Goal: Transaction & Acquisition: Obtain resource

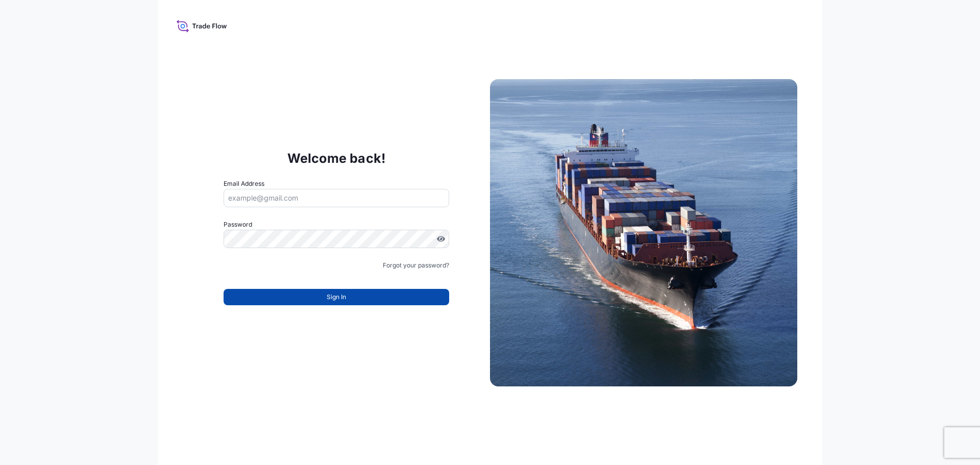
type input "[EMAIL_ADDRESS][DOMAIN_NAME]"
click at [311, 299] on button "Sign In" at bounding box center [336, 297] width 226 height 16
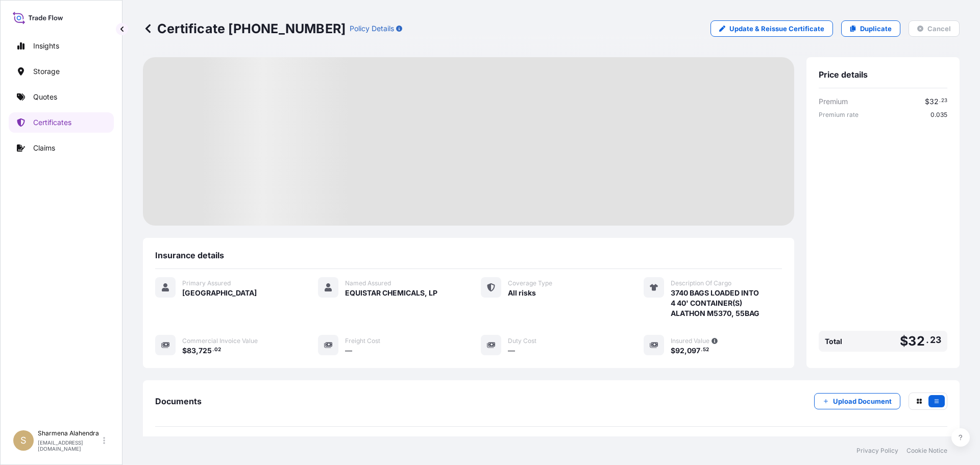
click at [662, 31] on div "Certificate [PHONE_NUMBER] Policy Details Update & Reissue Certificate Duplicat…" at bounding box center [551, 28] width 816 height 16
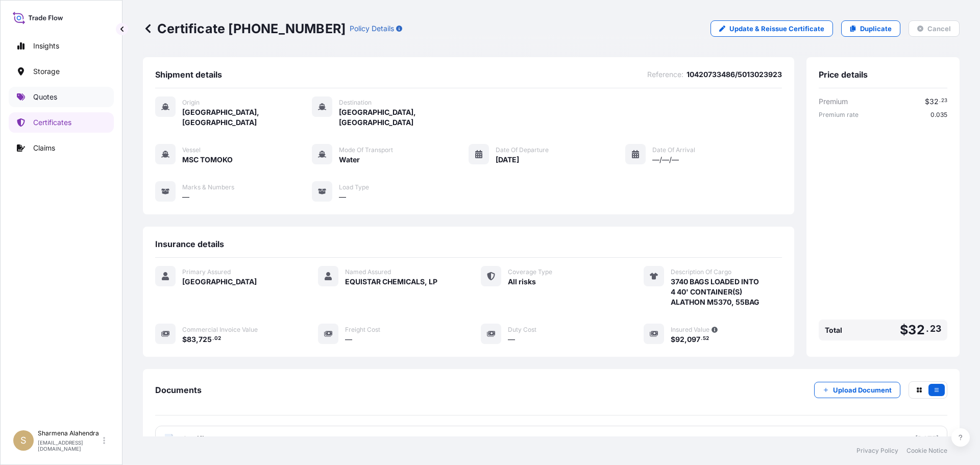
click at [39, 94] on p "Quotes" at bounding box center [45, 97] width 24 height 10
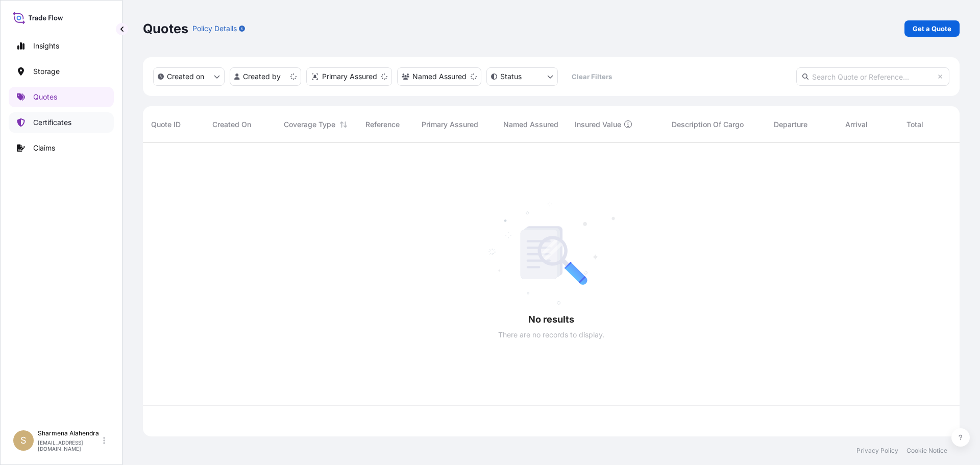
scroll to position [291, 809]
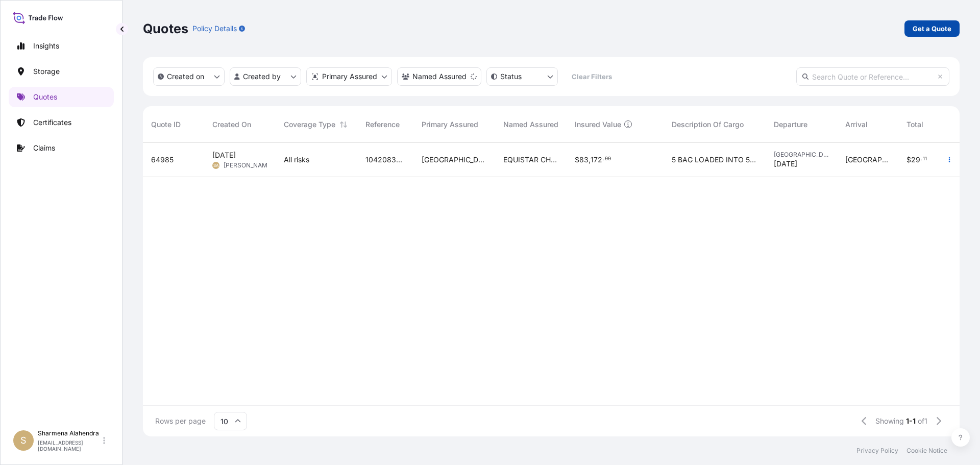
click at [937, 27] on p "Get a Quote" at bounding box center [931, 28] width 39 height 10
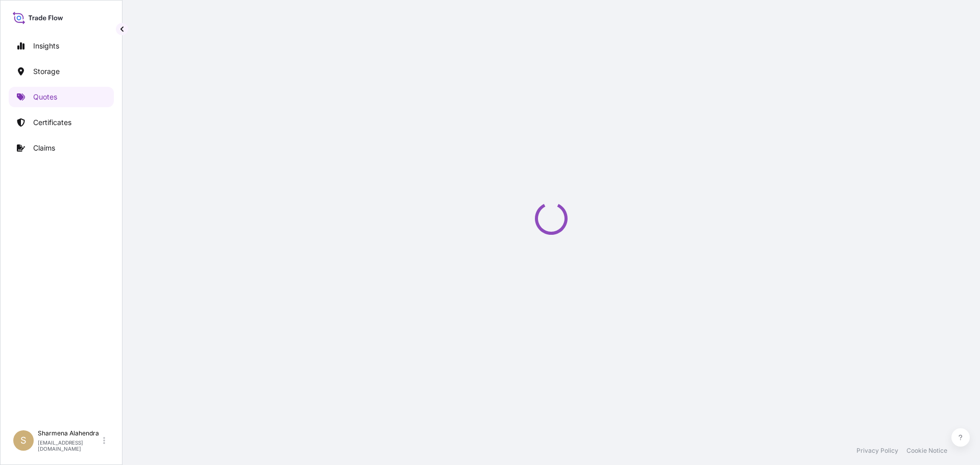
scroll to position [16, 0]
select select "Water"
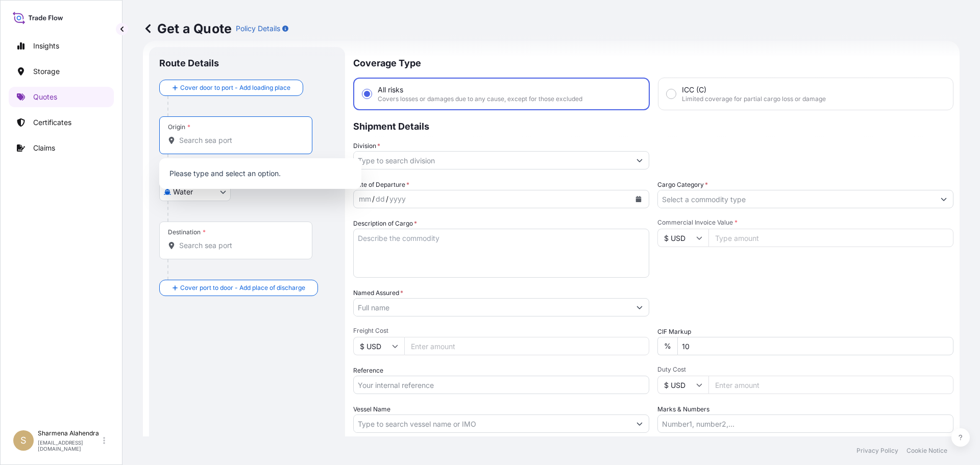
click at [240, 142] on input "Origin *" at bounding box center [239, 140] width 120 height 10
paste input "[GEOGRAPHIC_DATA], [GEOGRAPHIC_DATA]"
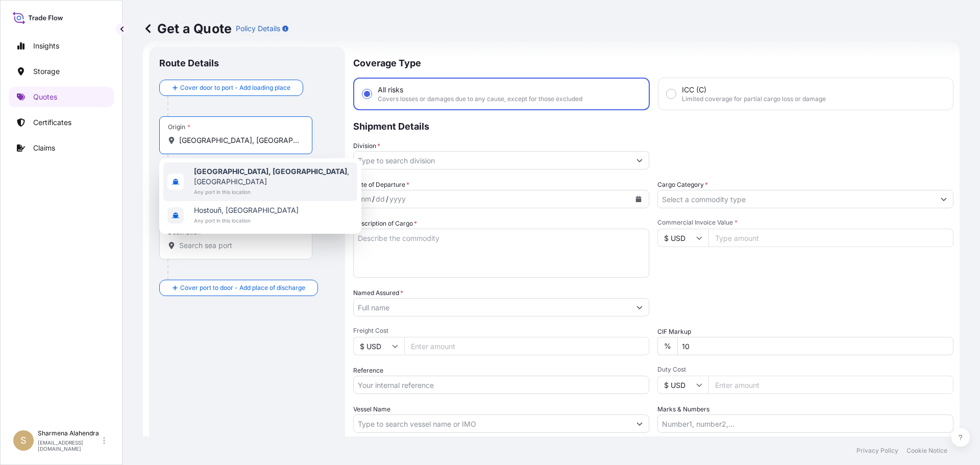
click at [229, 173] on b "[GEOGRAPHIC_DATA], [GEOGRAPHIC_DATA]" at bounding box center [270, 171] width 153 height 9
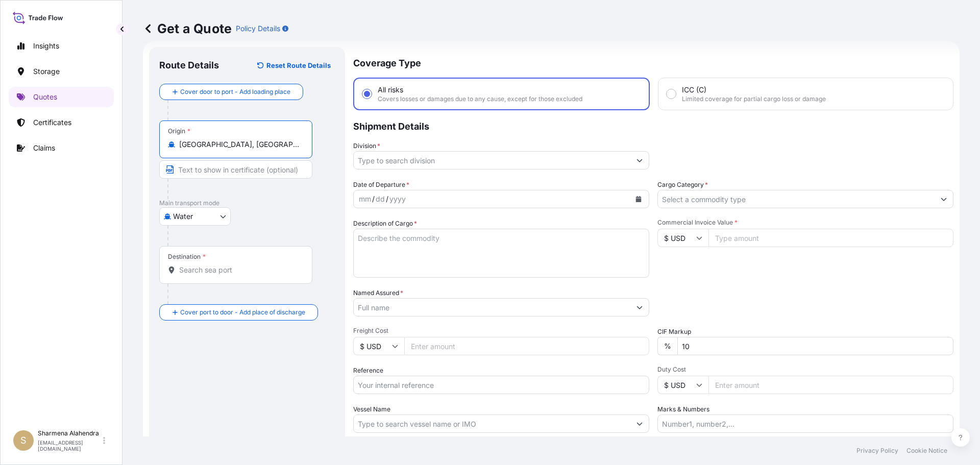
type input "[GEOGRAPHIC_DATA], [GEOGRAPHIC_DATA], [GEOGRAPHIC_DATA]"
click at [598, 35] on div "Get a Quote Policy Details" at bounding box center [551, 28] width 816 height 16
click at [206, 274] on input "Destination *" at bounding box center [239, 270] width 120 height 10
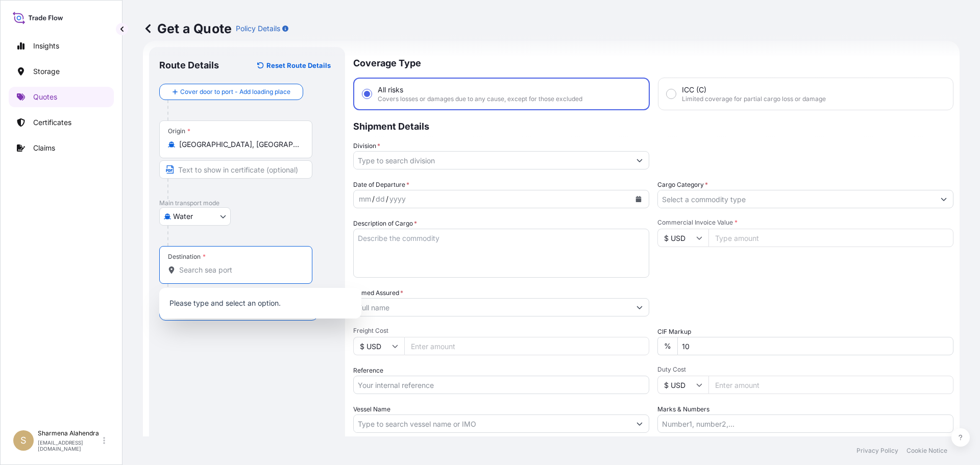
paste input "ITAJAI"
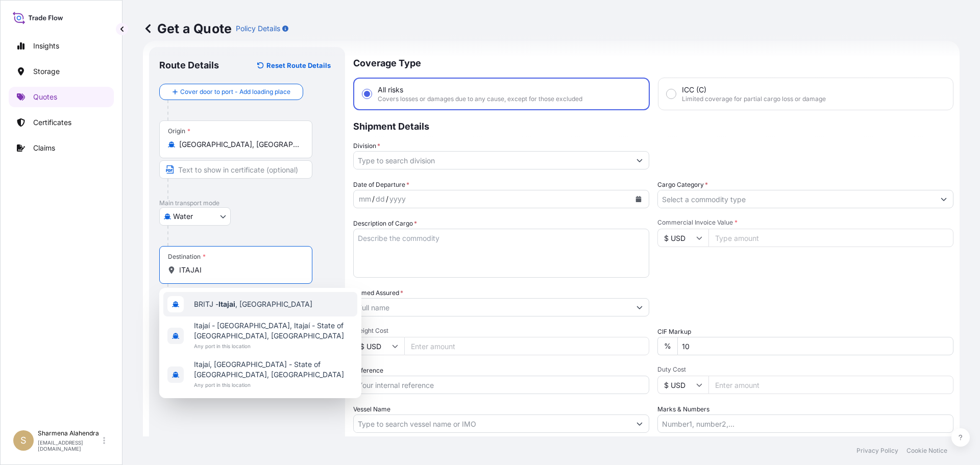
click at [210, 299] on span "BRITJ - Itajai , [GEOGRAPHIC_DATA]" at bounding box center [253, 304] width 118 height 10
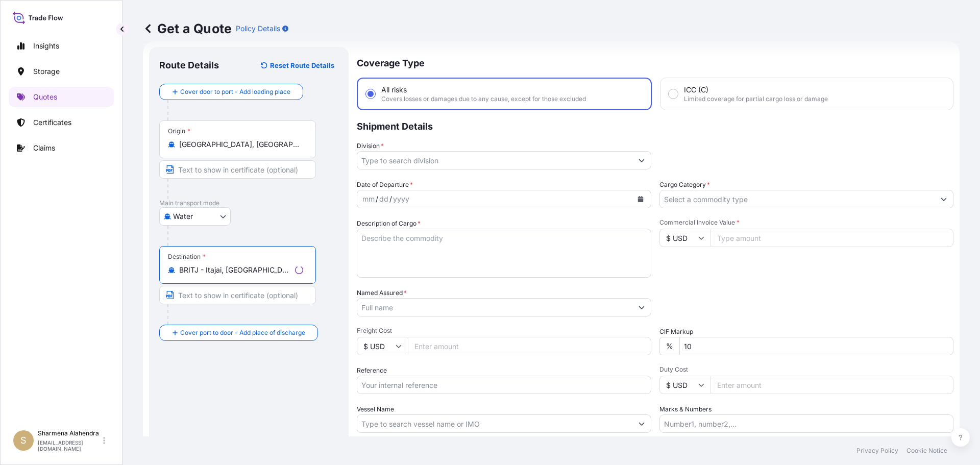
type input "BRITJ - Itajai, [GEOGRAPHIC_DATA]"
click at [426, 153] on input "Division *" at bounding box center [494, 160] width 275 height 18
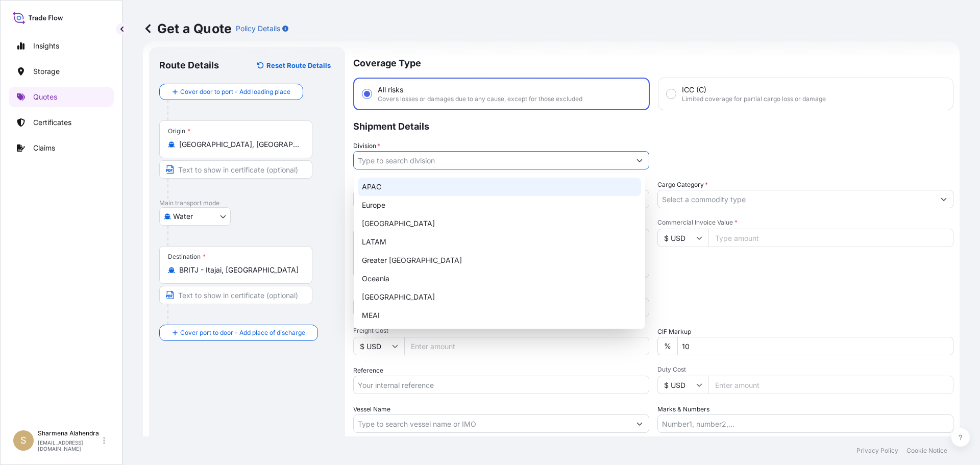
click at [374, 184] on div "APAC" at bounding box center [499, 187] width 283 height 18
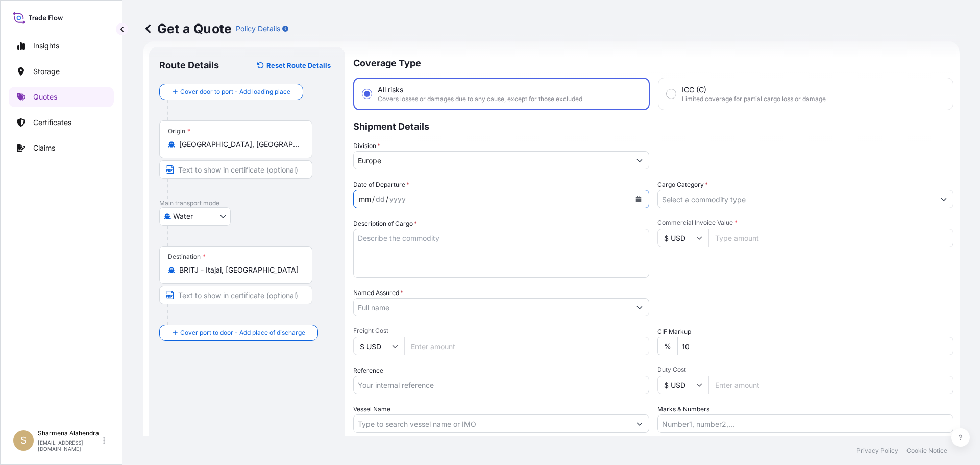
click at [447, 202] on div "mm / dd / yyyy" at bounding box center [492, 199] width 277 height 18
click at [634, 193] on button "Calendar" at bounding box center [638, 199] width 16 height 16
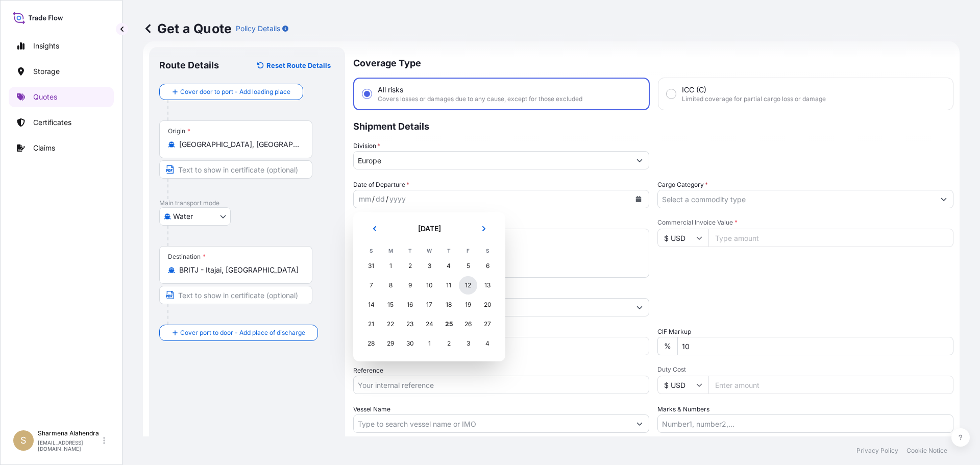
click at [468, 286] on div "12" at bounding box center [468, 285] width 18 height 18
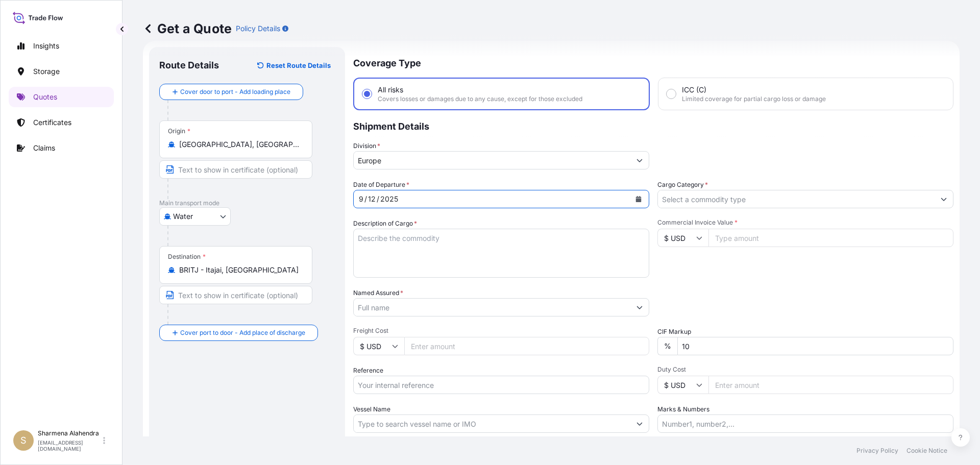
click at [398, 156] on input "Europe" at bounding box center [492, 160] width 277 height 18
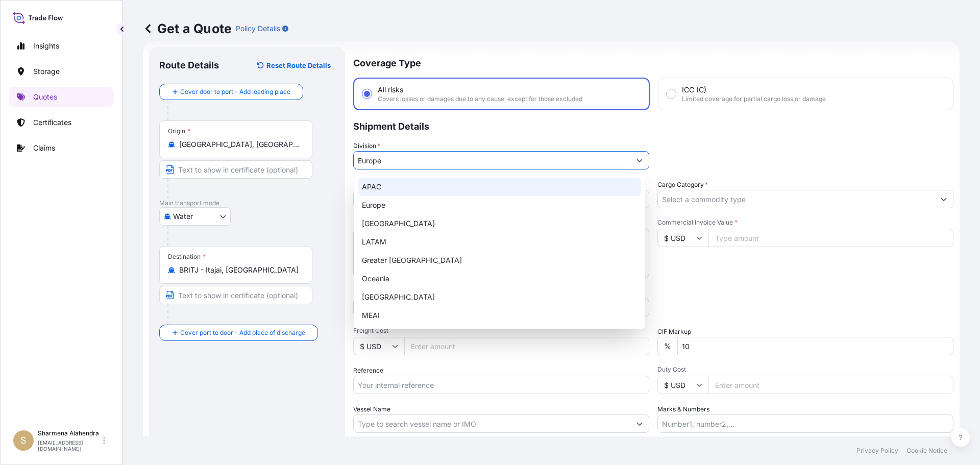
click at [387, 184] on div "APAC" at bounding box center [499, 187] width 283 height 18
type input "APAC"
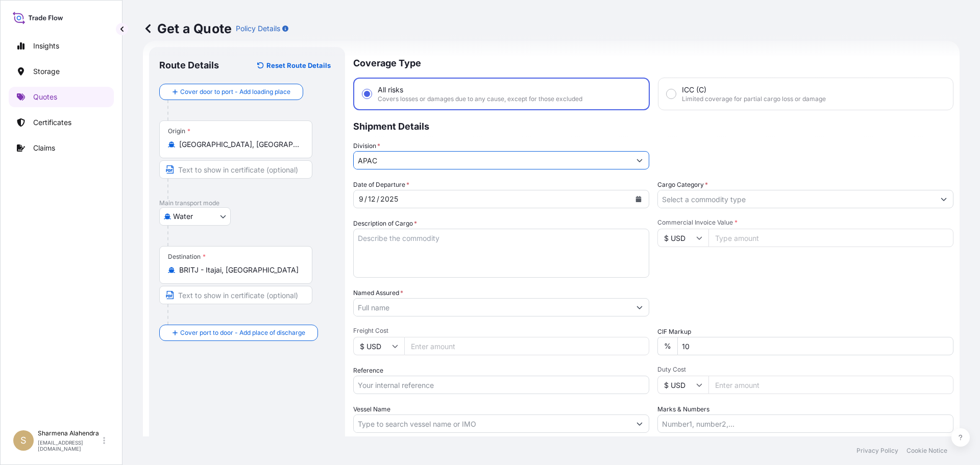
click at [397, 239] on textarea "Description of Cargo *" at bounding box center [501, 253] width 296 height 49
click at [538, 259] on textarea "Description of Cargo *" at bounding box center [501, 253] width 296 height 49
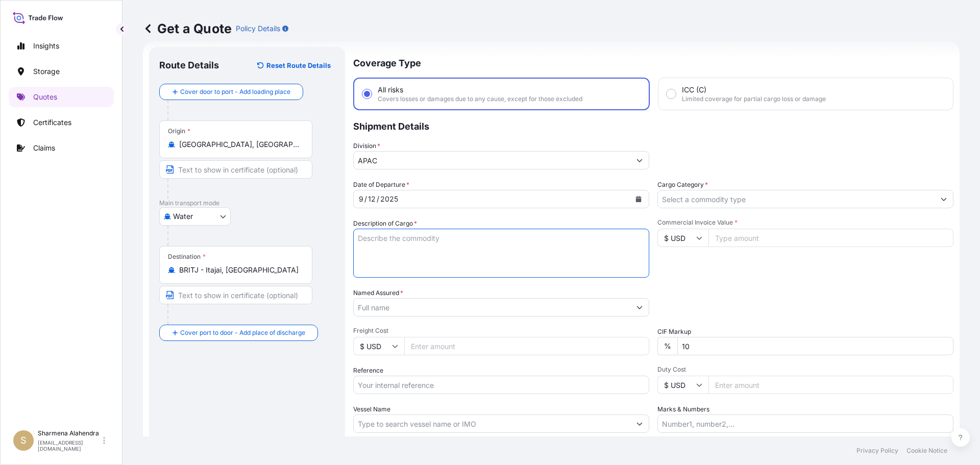
paste textarea "BAGS LOADED ONTO 85 PALLETS LOADED INTO 5 40' CONTAINER(S) PETROTHENE GA1810T, …"
click at [358, 238] on textarea "BAGS LOADED ONTO 85 PALLETS LOADED INTO 5 40' CONTAINER(S) PETROTHENE GA1810T, …" at bounding box center [501, 253] width 296 height 49
type textarea "4675 BAGS LOADED ONTO 85 PALLETS LOADED INTO 5 40' CONTAINER(S) PETROTHENE GA18…"
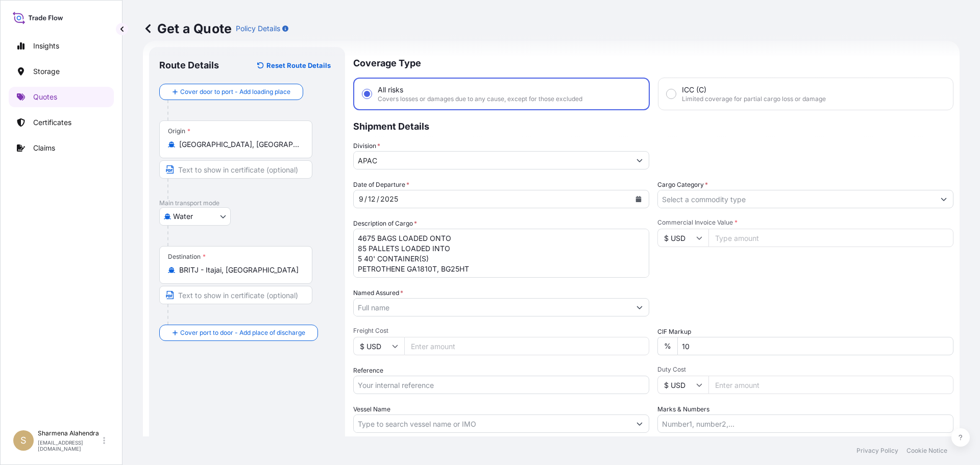
click at [545, 305] on input "Named Assured *" at bounding box center [492, 307] width 277 height 18
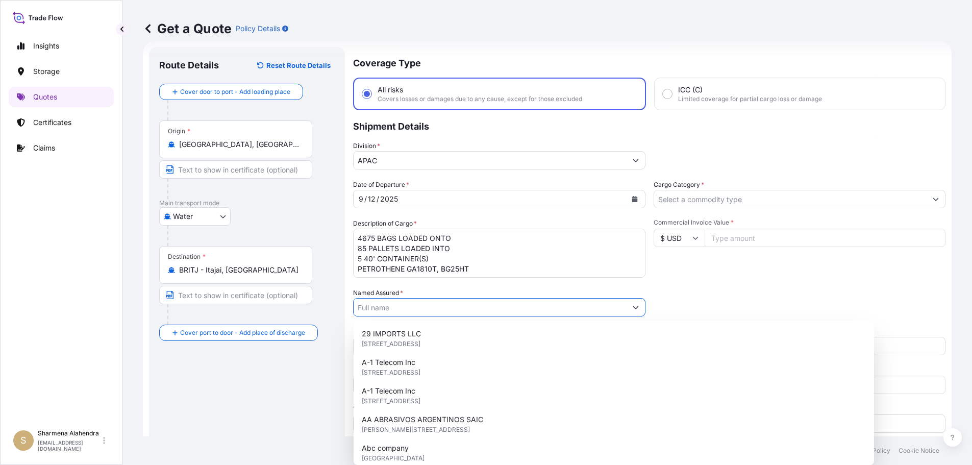
paste input "EQUISTAR CHEMICALS, LP"
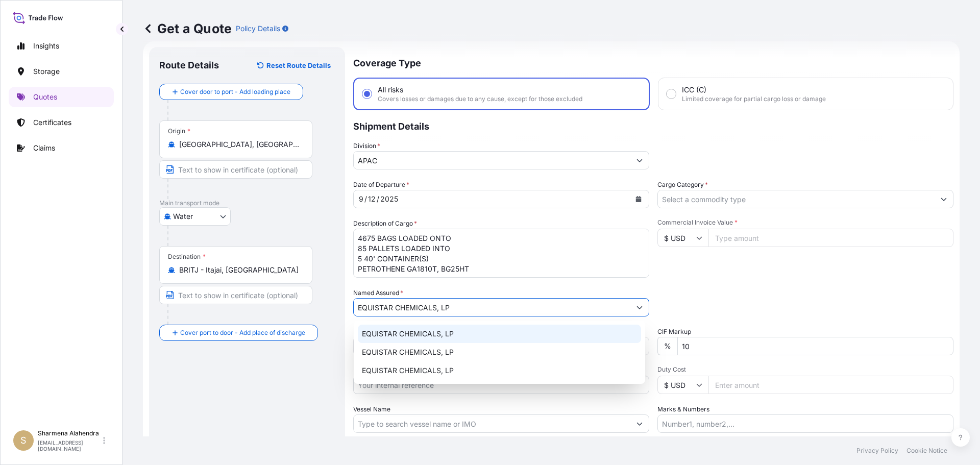
click at [422, 335] on span "EQUISTAR CHEMICALS, LP" at bounding box center [408, 334] width 92 height 10
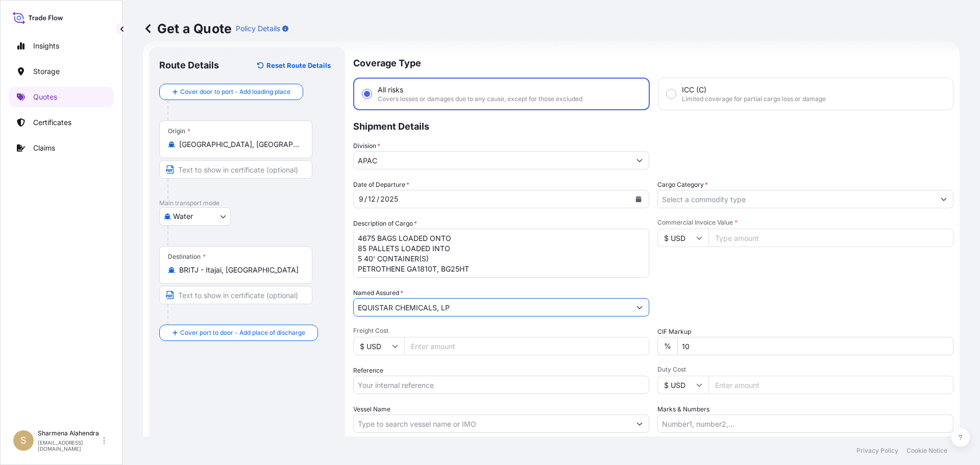
type input "EQUISTAR CHEMICALS, LP"
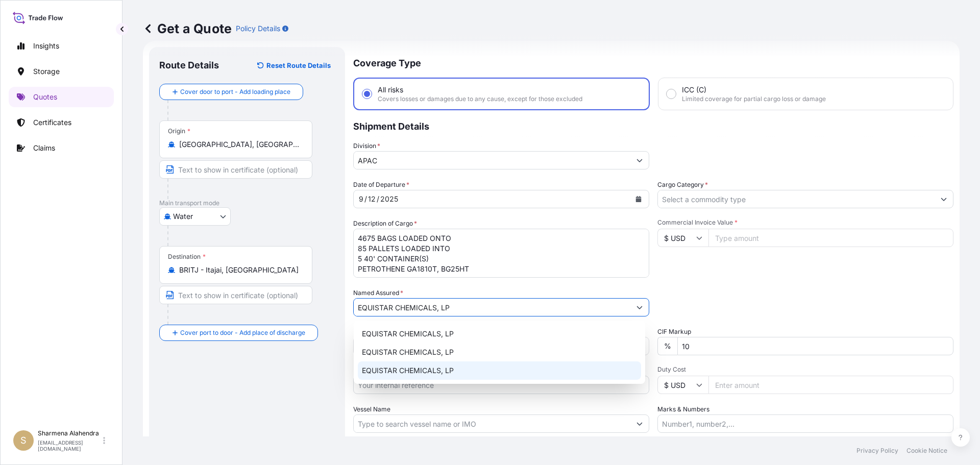
click at [412, 385] on input "Reference" at bounding box center [501, 385] width 296 height 18
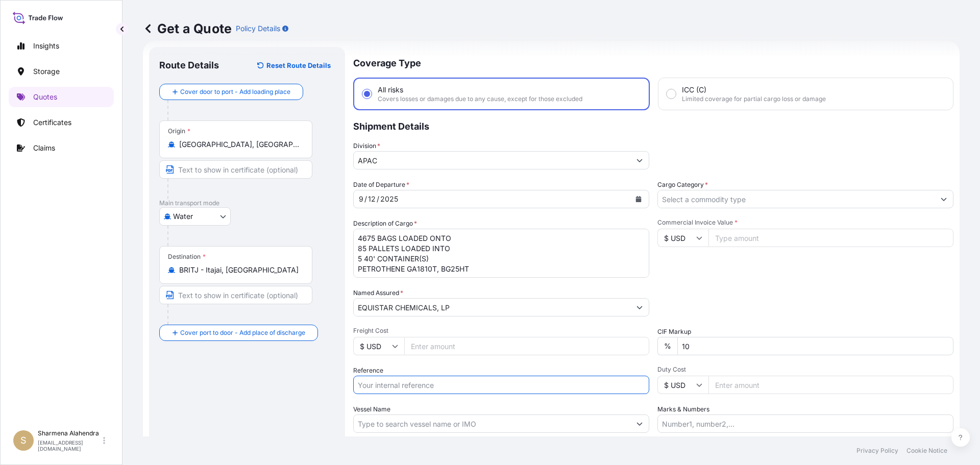
paste input "10420870409"
paste input "5013233286"
type input "10420870409/5013233286"
click at [397, 426] on input "Vessel Name" at bounding box center [492, 423] width 277 height 18
click at [508, 421] on input "Vessel Name" at bounding box center [492, 423] width 277 height 18
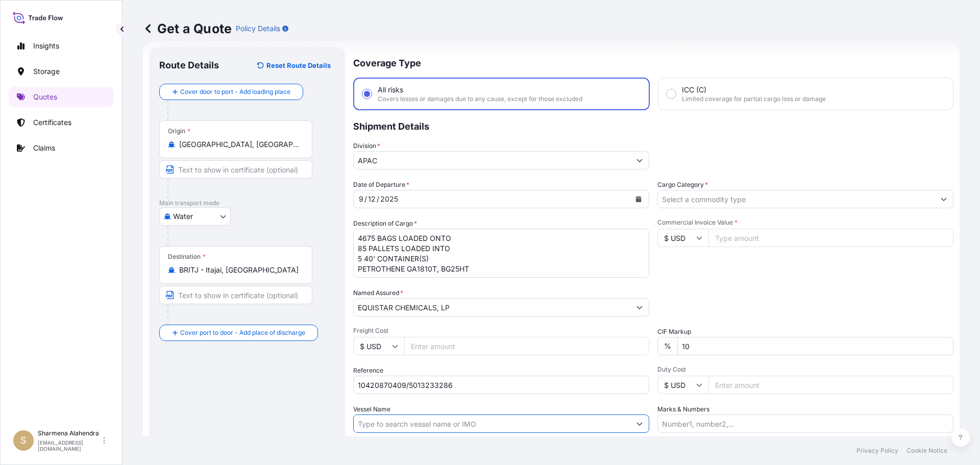
paste input "MSC [GEOGRAPHIC_DATA]"
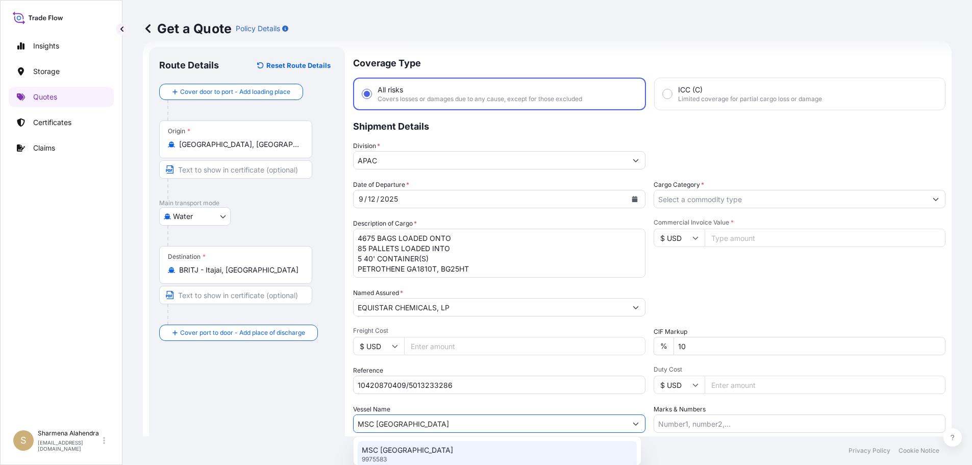
click at [425, 448] on div "MSC [GEOGRAPHIC_DATA] 9975583" at bounding box center [497, 454] width 279 height 27
type input "MSC [GEOGRAPHIC_DATA]"
click at [713, 199] on input "Cargo Category *" at bounding box center [796, 199] width 277 height 18
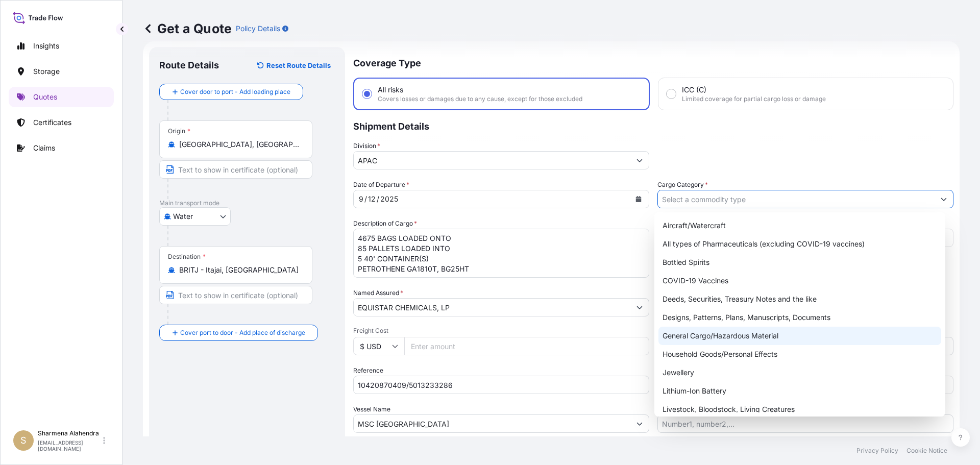
click at [691, 336] on div "General Cargo/Hazardous Material" at bounding box center [799, 336] width 283 height 18
type input "General Cargo/Hazardous Material"
click at [701, 336] on div "General Cargo/Hazardous Material" at bounding box center [799, 336] width 283 height 18
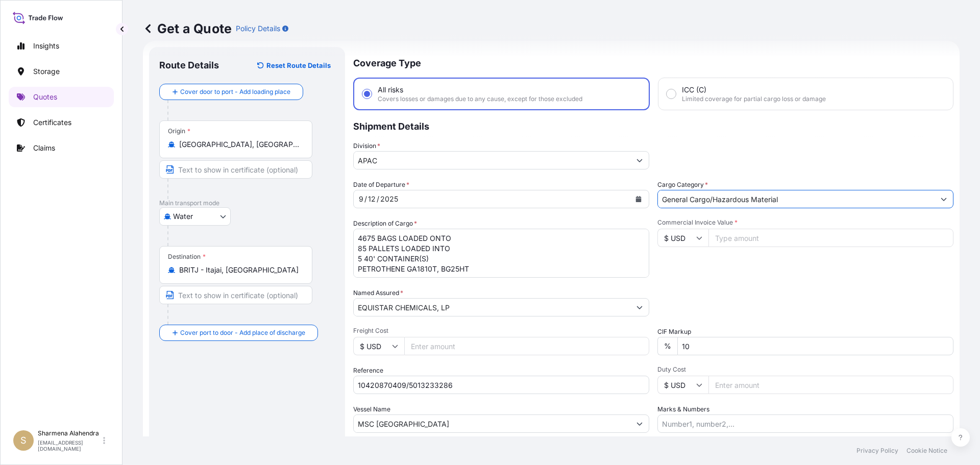
click at [739, 238] on input "Commercial Invoice Value *" at bounding box center [830, 238] width 245 height 18
paste input "109437.5"
type input "109437.50"
click at [741, 271] on div "Commercial Invoice Value * $ USD 109437.50" at bounding box center [805, 247] width 296 height 59
click at [688, 281] on div "Date of Departure * [DATE] Cargo Category * General Cargo/Hazardous Material De…" at bounding box center [653, 306] width 600 height 253
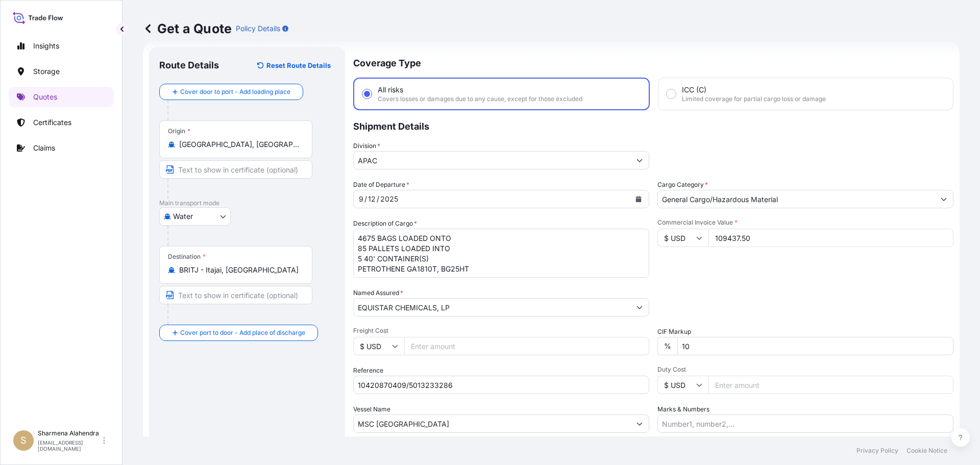
scroll to position [95, 0]
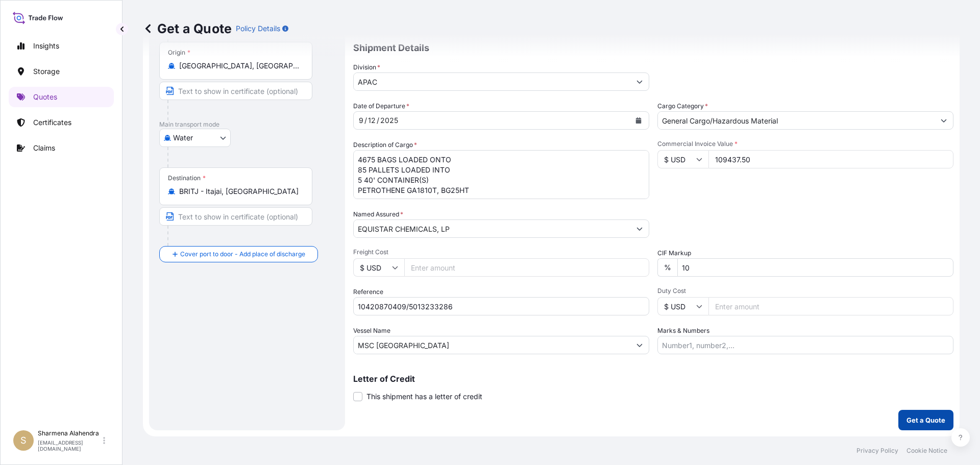
click at [929, 423] on p "Get a Quote" at bounding box center [925, 420] width 39 height 10
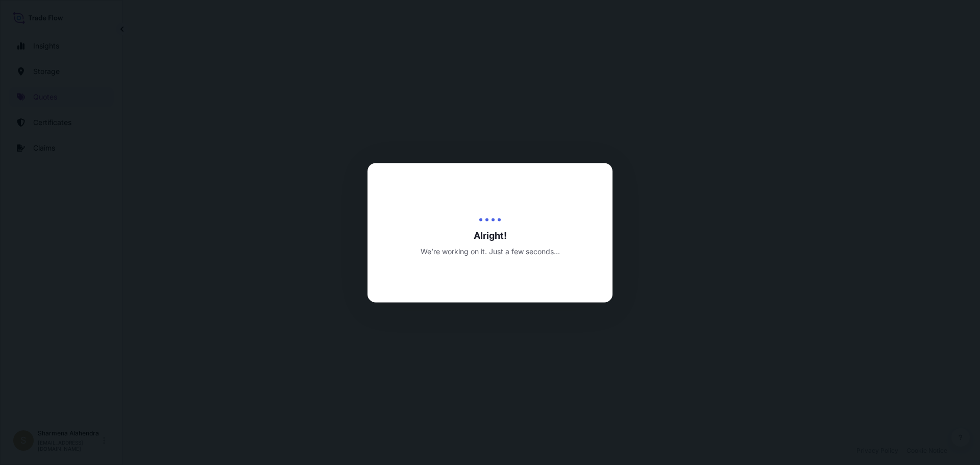
select select "Water"
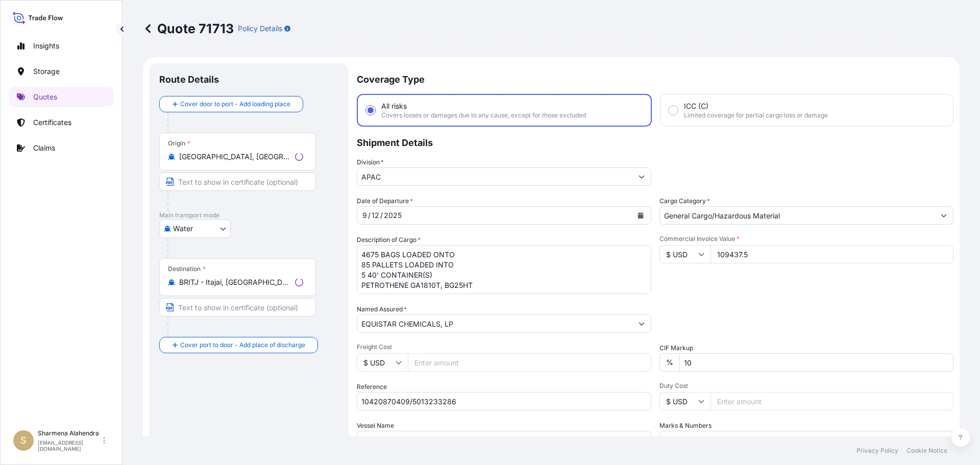
scroll to position [490, 0]
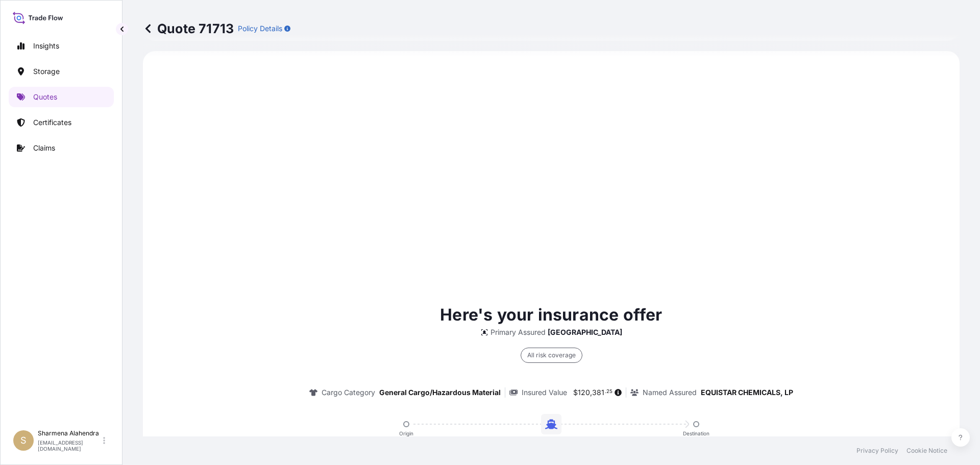
click at [284, 160] on div "Here's your insurance offer Primary Assured Malaysia All risk coverage Cargo Ca…" at bounding box center [551, 428] width 788 height 726
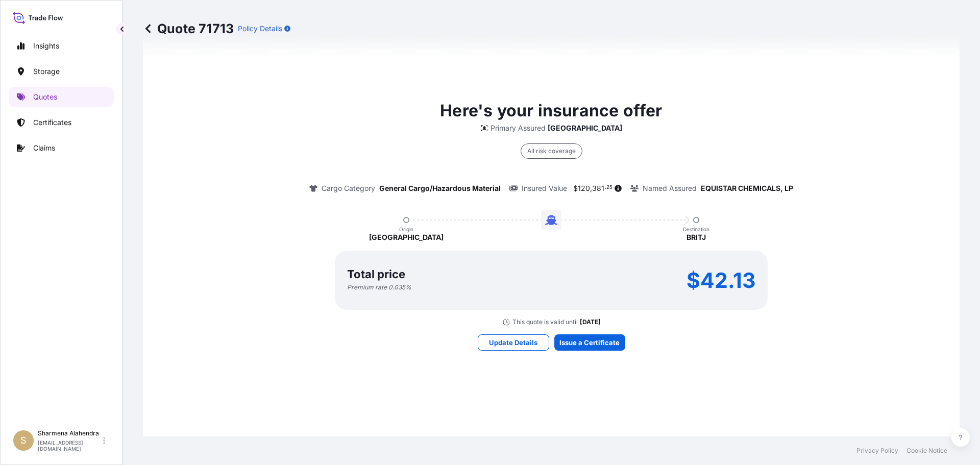
click at [571, 392] on div "Here's your insurance offer Primary Assured Malaysia All risk coverage Cargo Ca…" at bounding box center [551, 224] width 788 height 726
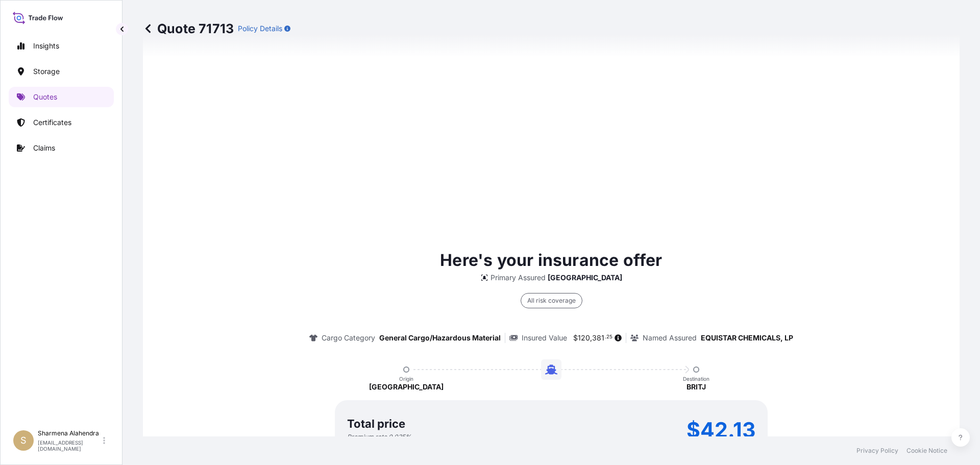
scroll to position [1459, 0]
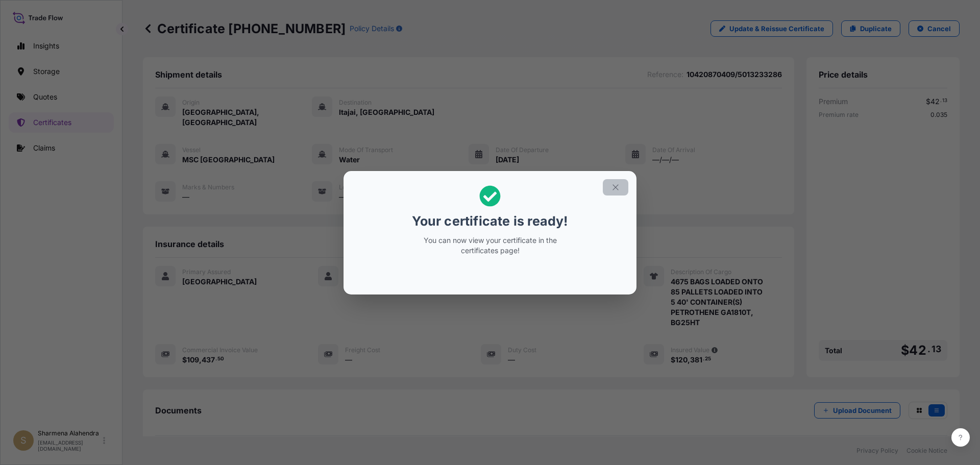
click at [618, 186] on icon "button" at bounding box center [615, 187] width 9 height 9
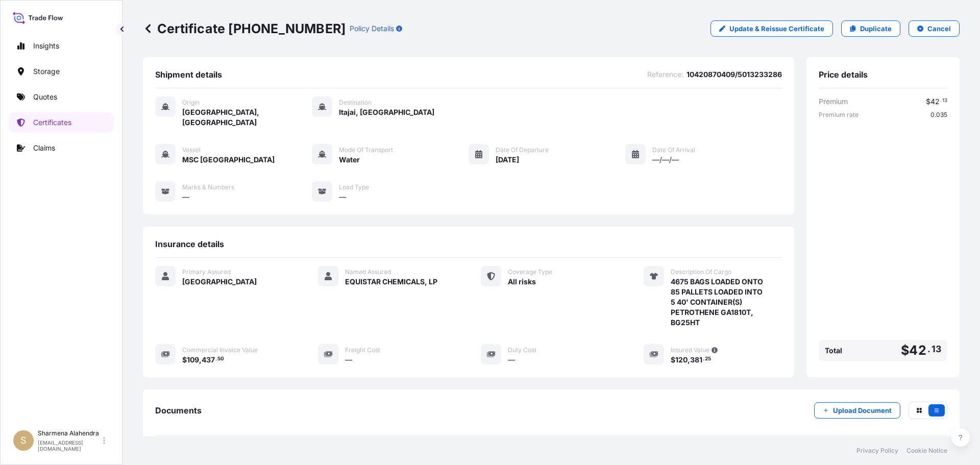
scroll to position [102, 0]
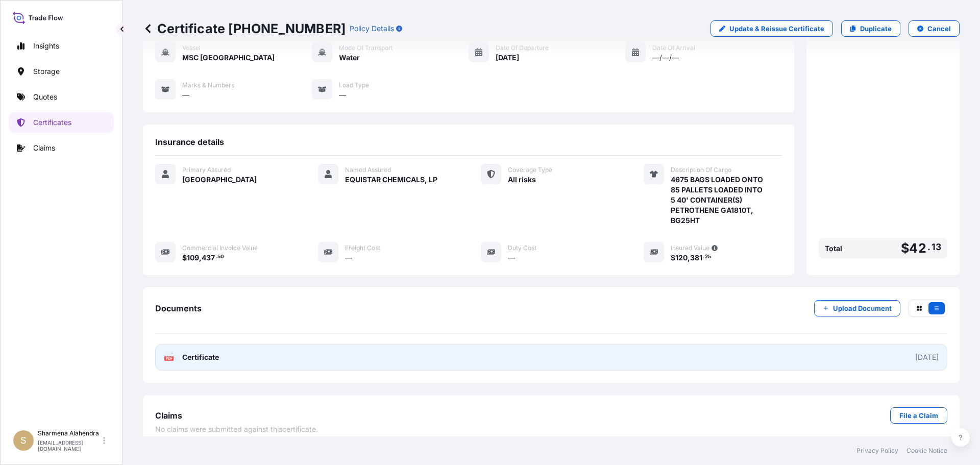
click at [450, 346] on link "PDF Certificate [DATE]" at bounding box center [551, 357] width 792 height 27
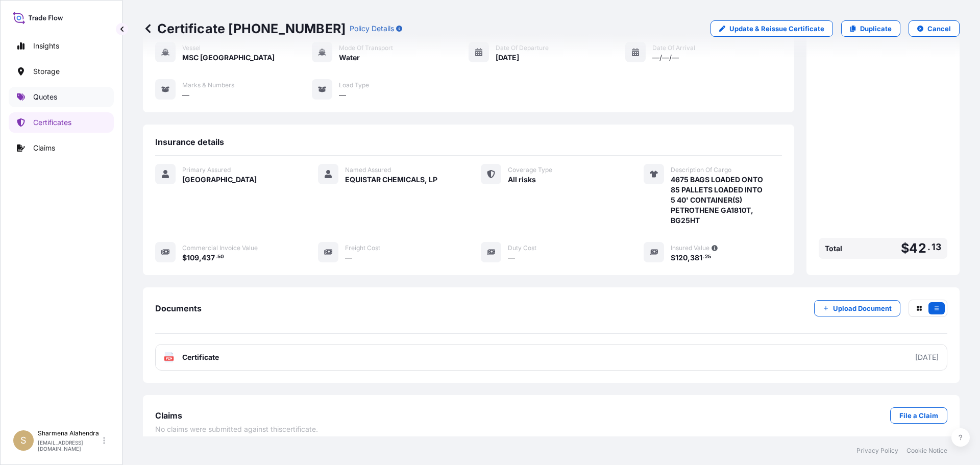
click at [54, 102] on link "Quotes" at bounding box center [61, 97] width 105 height 20
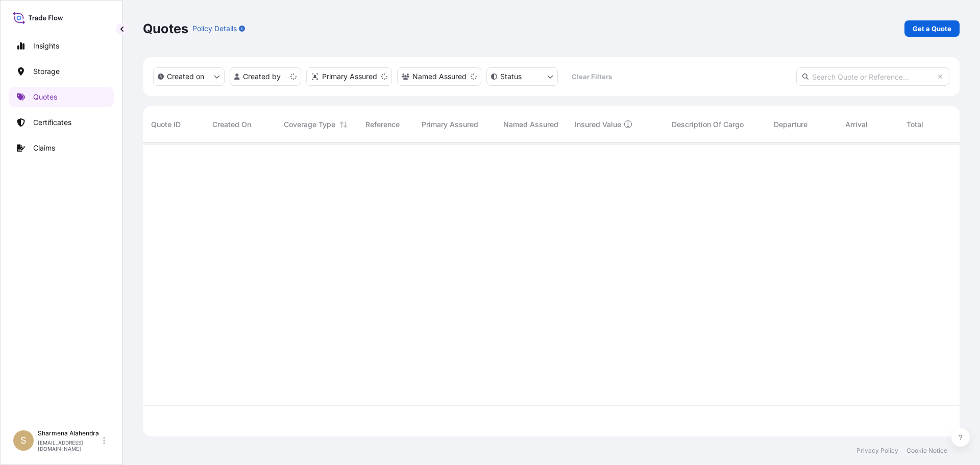
scroll to position [291, 809]
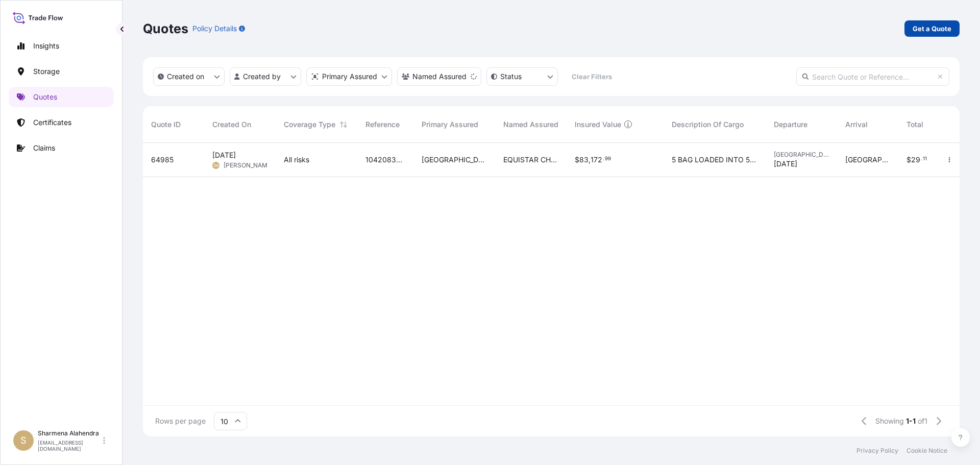
click at [922, 30] on p "Get a Quote" at bounding box center [931, 28] width 39 height 10
select select "Water"
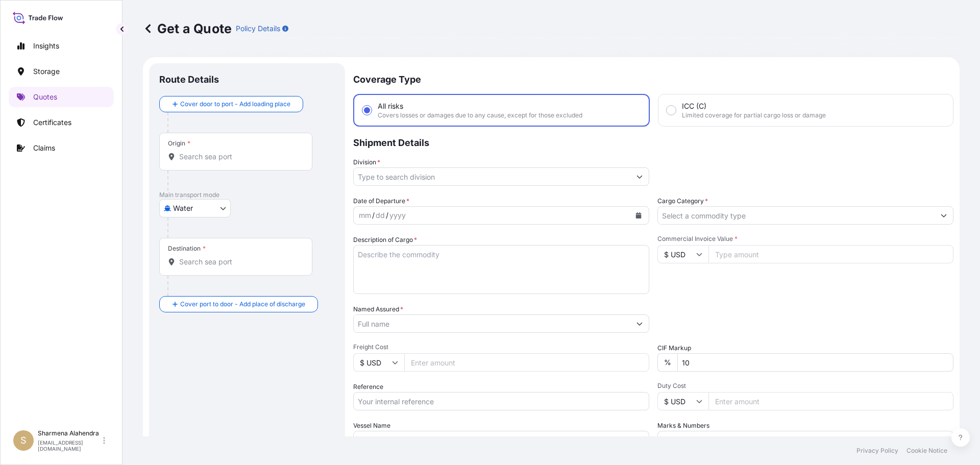
scroll to position [16, 0]
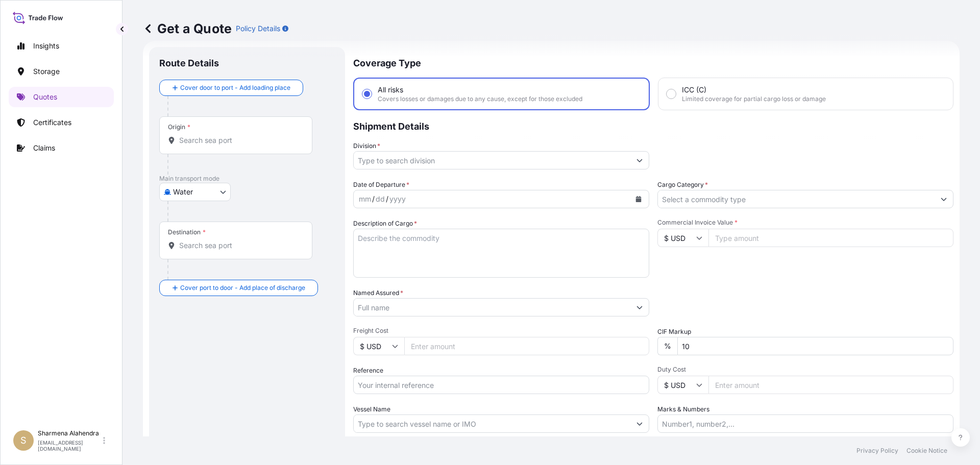
click at [204, 139] on input "Origin *" at bounding box center [239, 140] width 120 height 10
paste input "[GEOGRAPHIC_DATA], [GEOGRAPHIC_DATA]"
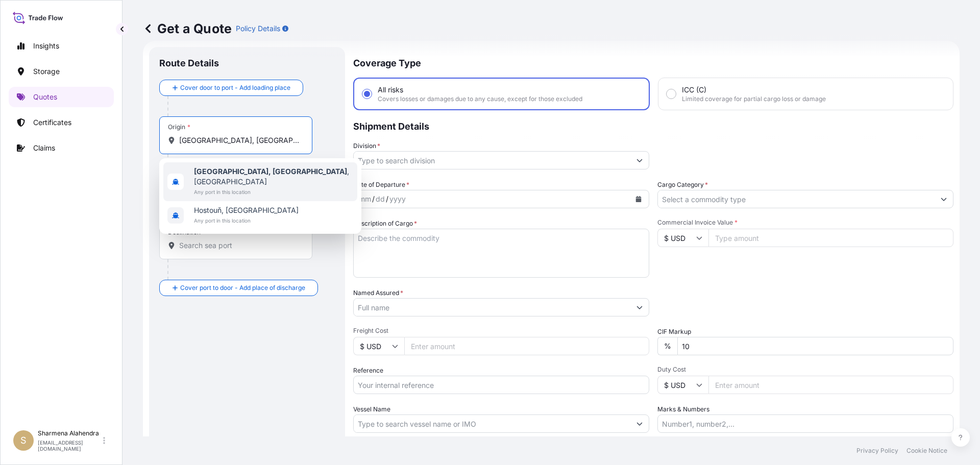
click at [223, 176] on span "[GEOGRAPHIC_DATA], [GEOGRAPHIC_DATA] , [GEOGRAPHIC_DATA]" at bounding box center [273, 176] width 159 height 20
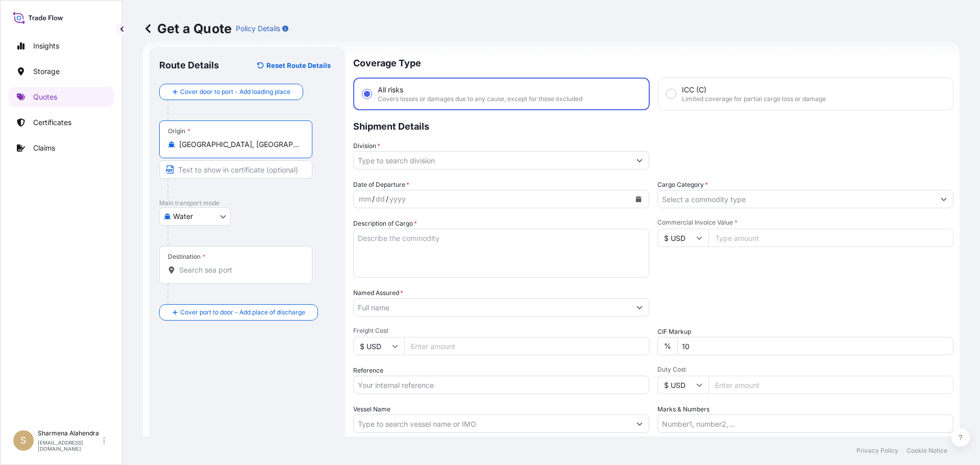
type input "[GEOGRAPHIC_DATA], [GEOGRAPHIC_DATA], [GEOGRAPHIC_DATA]"
drag, startPoint x: 564, startPoint y: 51, endPoint x: 557, endPoint y: 83, distance: 33.4
click at [564, 51] on div "Get a Quote Policy Details" at bounding box center [551, 28] width 816 height 57
click at [201, 273] on input "Destination *" at bounding box center [239, 270] width 120 height 10
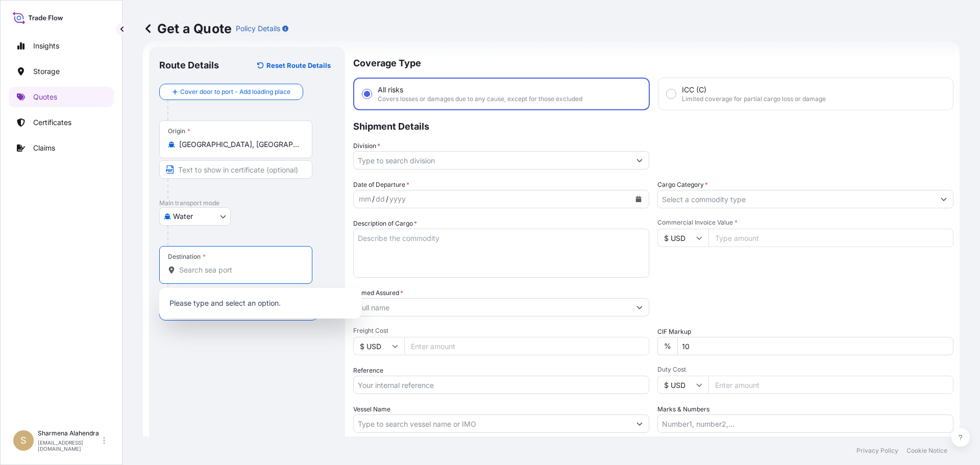
paste input "[PERSON_NAME], [GEOGRAPHIC_DATA]"
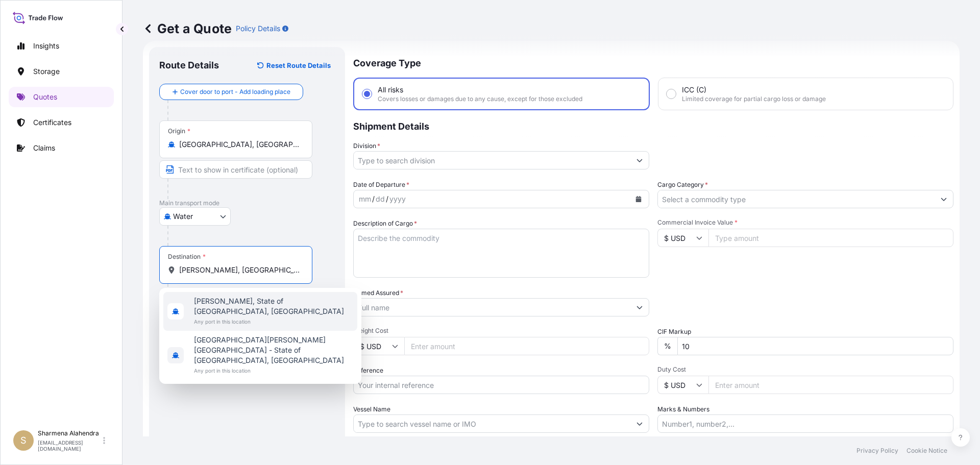
click at [235, 304] on span "[PERSON_NAME], State of [GEOGRAPHIC_DATA], [GEOGRAPHIC_DATA]" at bounding box center [273, 306] width 159 height 20
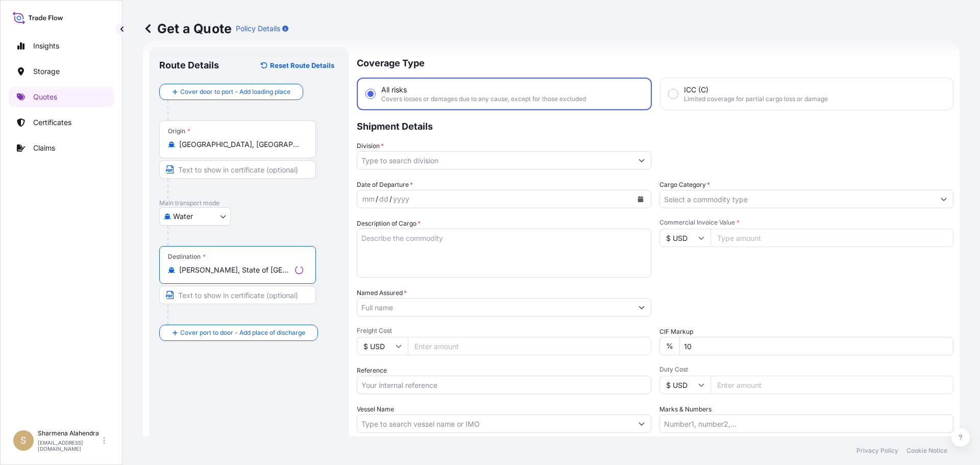
type input "[PERSON_NAME], State of [GEOGRAPHIC_DATA], [GEOGRAPHIC_DATA]"
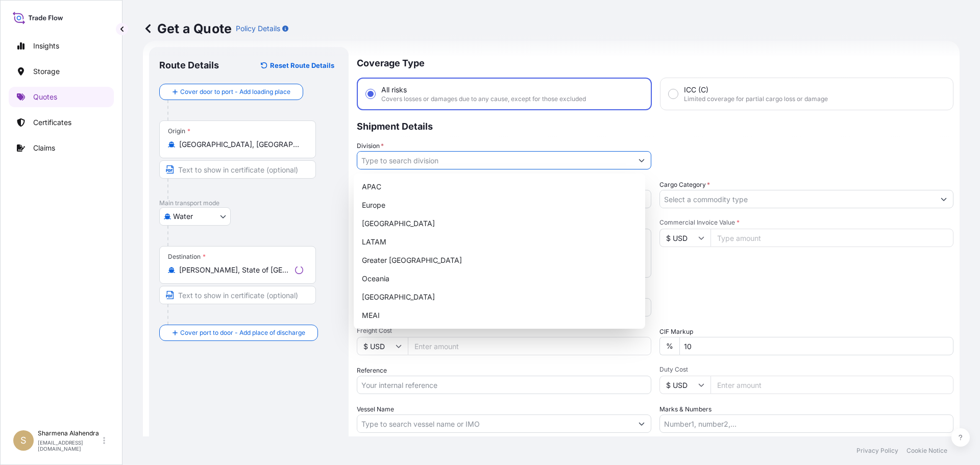
click at [533, 161] on input "Division *" at bounding box center [494, 160] width 275 height 18
click at [390, 187] on div "APAC" at bounding box center [499, 187] width 283 height 18
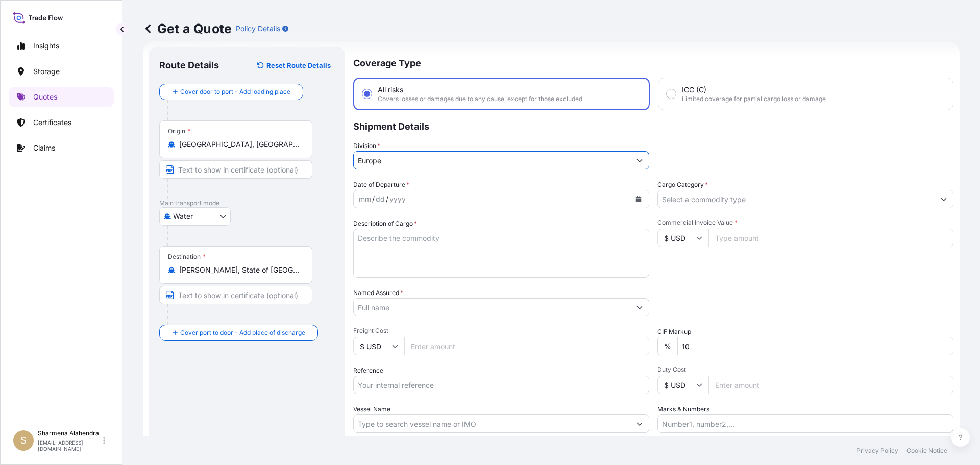
click at [636, 201] on icon "Calendar" at bounding box center [639, 199] width 6 height 6
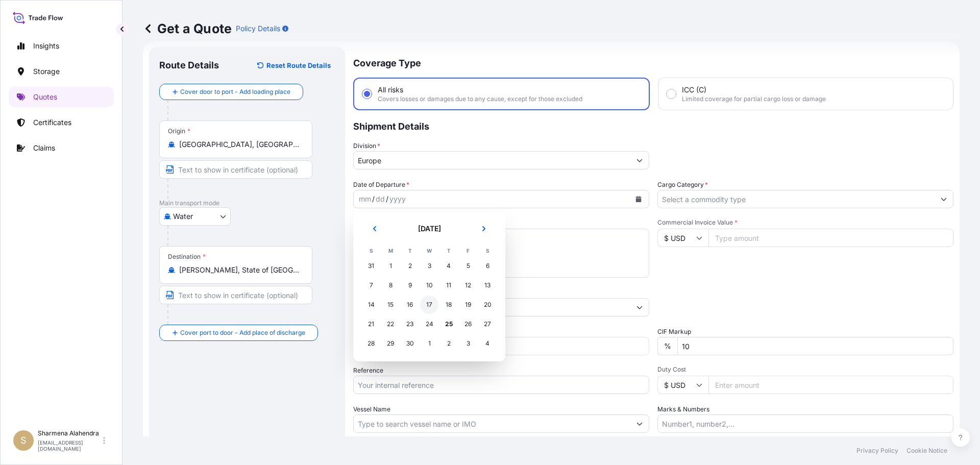
click at [427, 306] on div "17" at bounding box center [429, 304] width 18 height 18
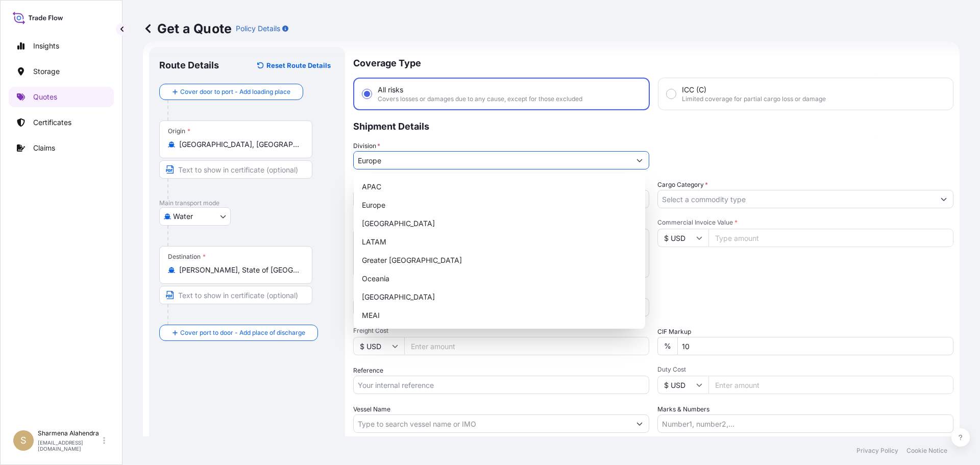
click at [375, 155] on input "Europe" at bounding box center [492, 160] width 277 height 18
click at [382, 183] on div "APAC" at bounding box center [499, 187] width 283 height 18
type input "APAC"
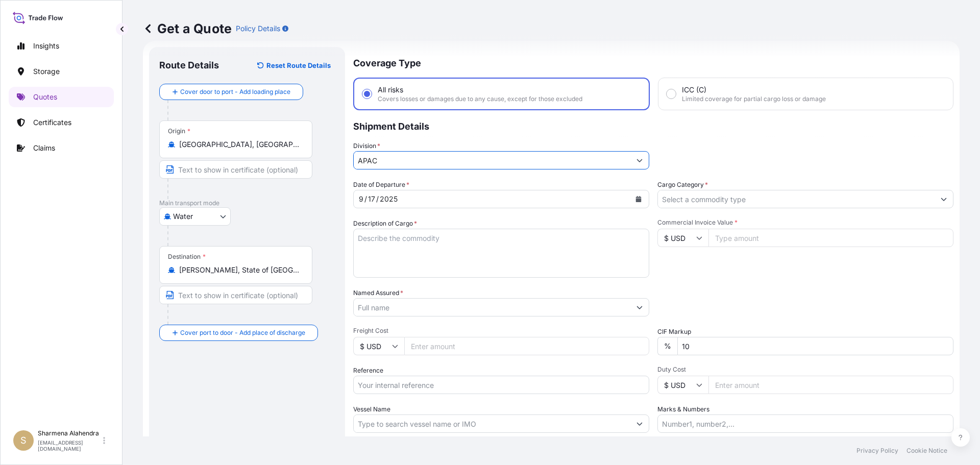
click at [395, 257] on textarea "Description of Cargo *" at bounding box center [501, 253] width 296 height 49
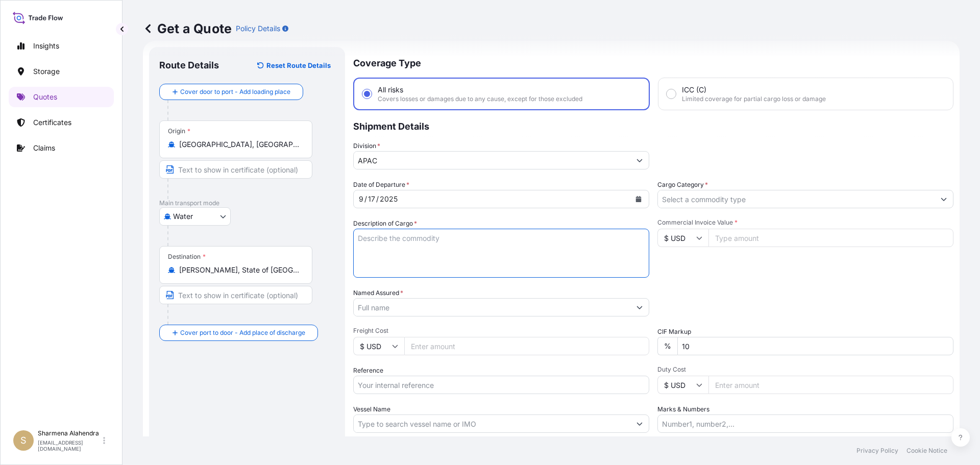
click at [535, 258] on textarea "Description of Cargo *" at bounding box center [501, 253] width 296 height 49
paste textarea "BULK UNPACKED LOADED INTO 1 20FT ISOTANK - DANGEROUS LIQUIDS GLYCOL ETHER PM AC…"
click at [358, 238] on textarea "BULK UNPACKED LOADED INTO 1 20FT ISOTANK - DANGEROUS LIQUIDS GLYCOL ETHER PM AC…" at bounding box center [501, 253] width 296 height 49
type textarea "1 BULK UNPACKED LOADED INTO 1 20FT ISOTANK - DANGEROUS LIQUIDS GLYCOL ETHER PM …"
click at [422, 308] on input "Named Assured *" at bounding box center [492, 307] width 277 height 18
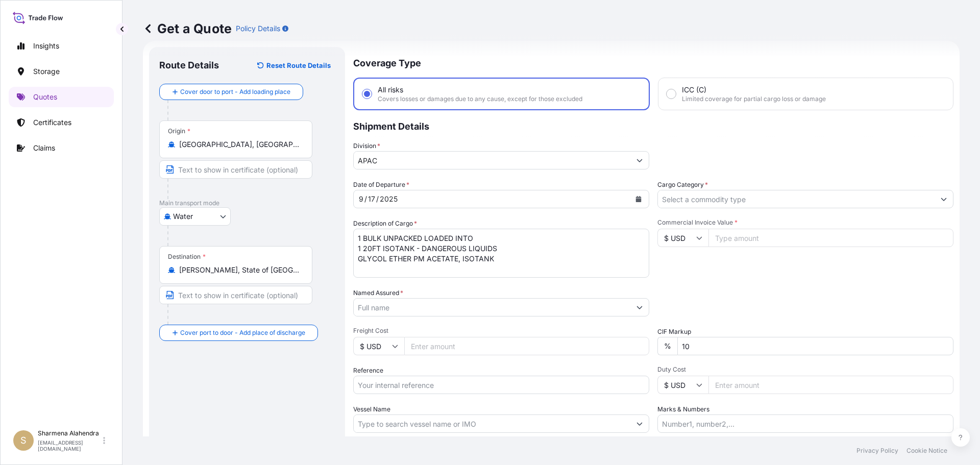
click at [549, 306] on input "Named Assured *" at bounding box center [492, 307] width 277 height 18
paste input "LYONDELL CHEMICAL COMPANY"
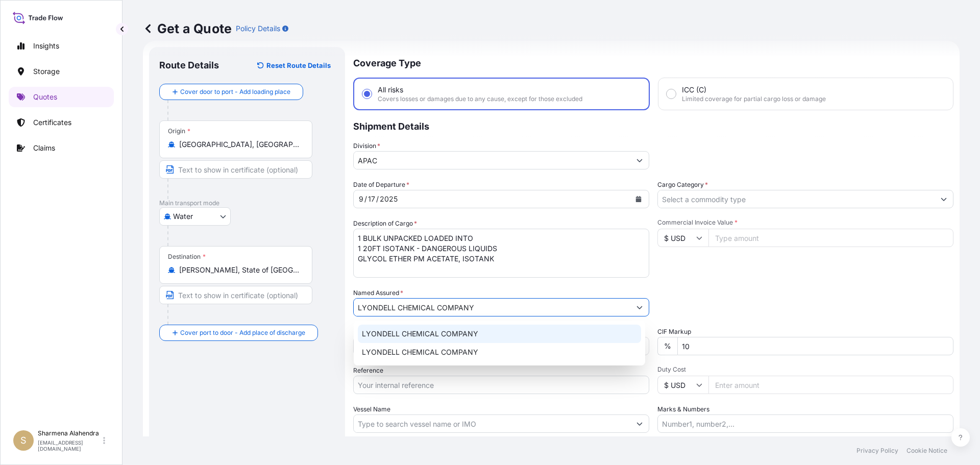
click at [432, 336] on span "LYONDELL CHEMICAL COMPANY" at bounding box center [420, 334] width 116 height 10
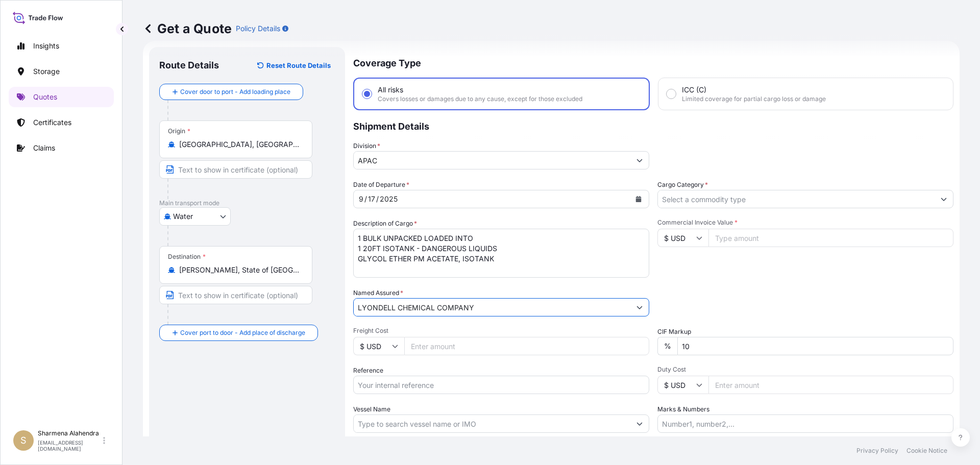
type input "LYONDELL CHEMICAL COMPANY"
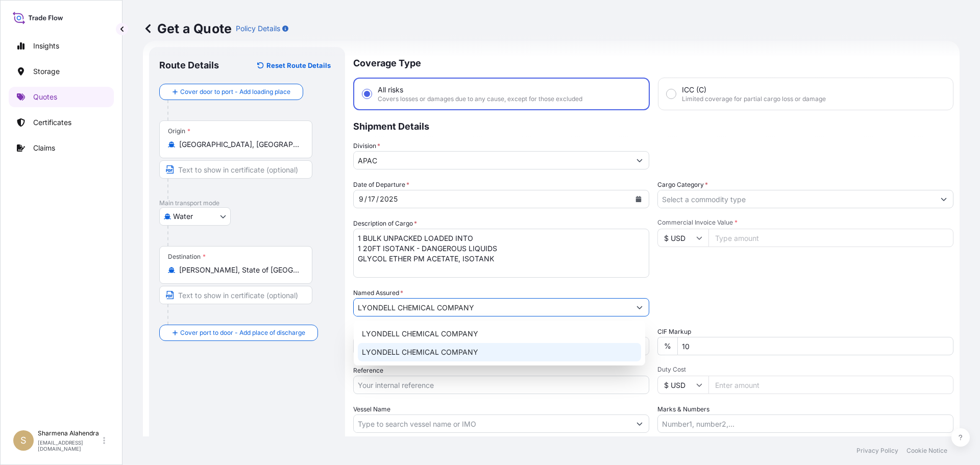
click at [435, 386] on input "Reference" at bounding box center [501, 385] width 296 height 18
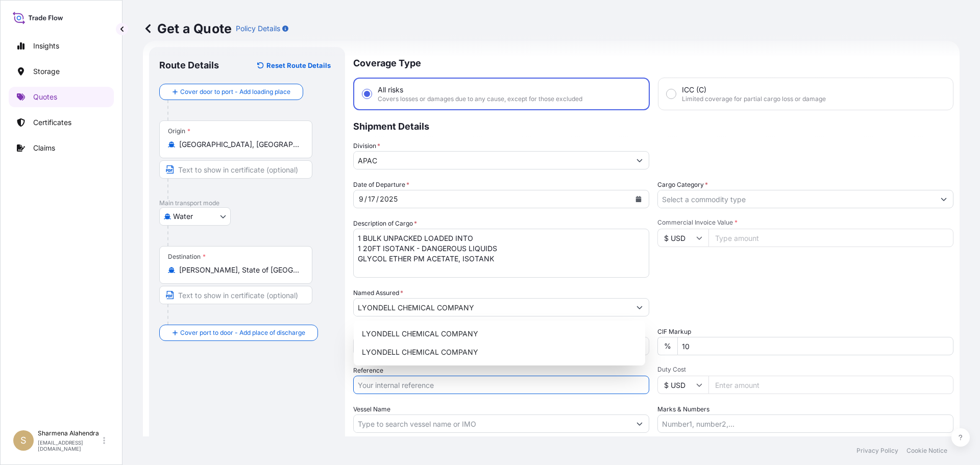
paste input "10420799159"
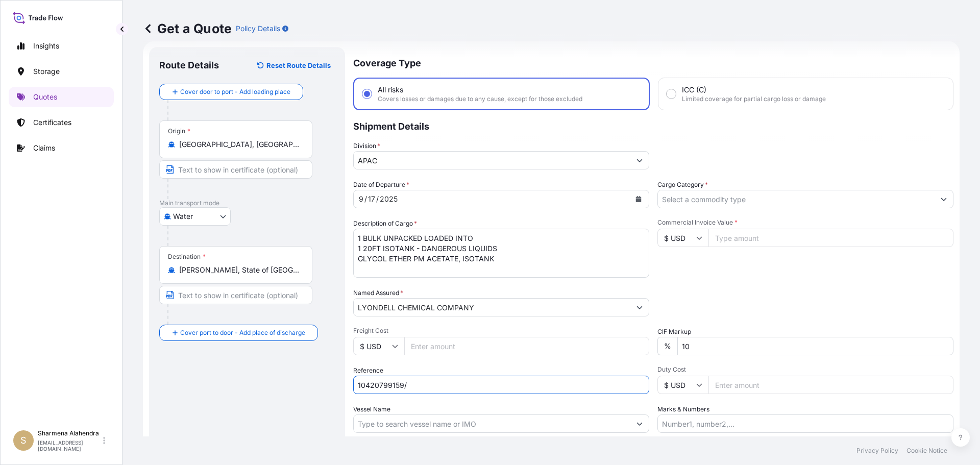
click at [435, 386] on input "10420799159/" at bounding box center [501, 385] width 296 height 18
paste input "5013136160"
type input "10420799159/5013136160"
click at [437, 424] on input "Vessel Name" at bounding box center [492, 423] width 277 height 18
click at [539, 425] on input "Vessel Name" at bounding box center [492, 423] width 277 height 18
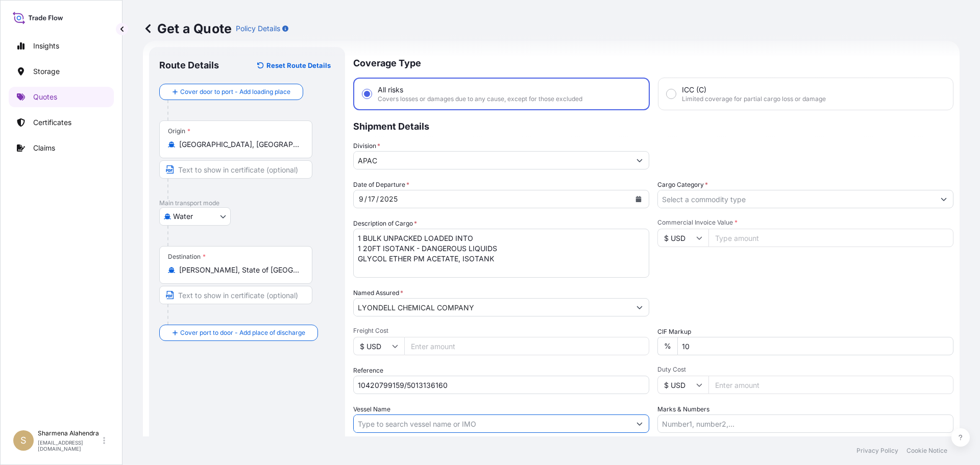
paste input "[GEOGRAPHIC_DATA]"
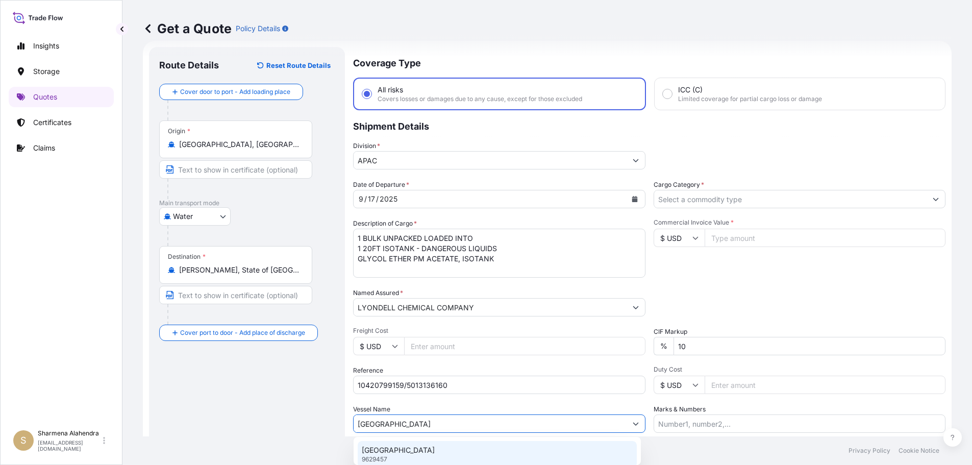
click at [454, 455] on div "CARDIFF 9629457" at bounding box center [497, 454] width 279 height 27
type input "[GEOGRAPHIC_DATA]"
click at [715, 198] on input "Cargo Category *" at bounding box center [796, 199] width 277 height 18
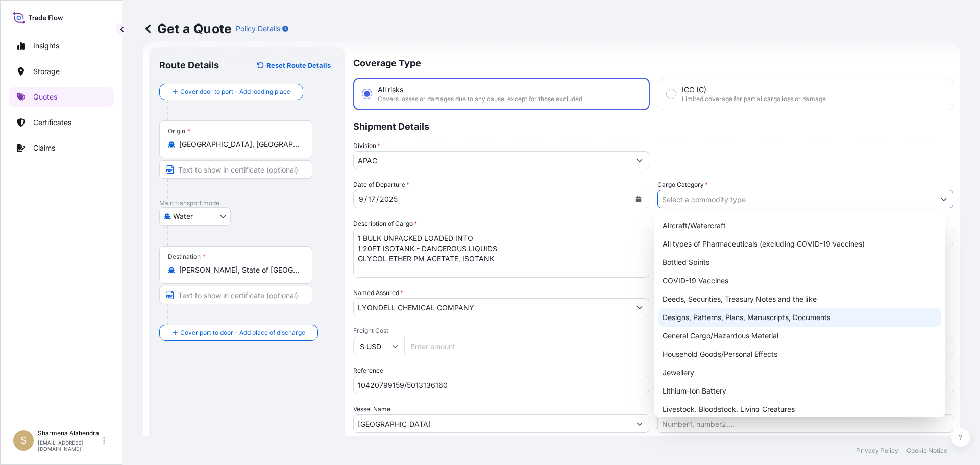
click at [709, 334] on div "General Cargo/Hazardous Material" at bounding box center [799, 336] width 283 height 18
type input "General Cargo/Hazardous Material"
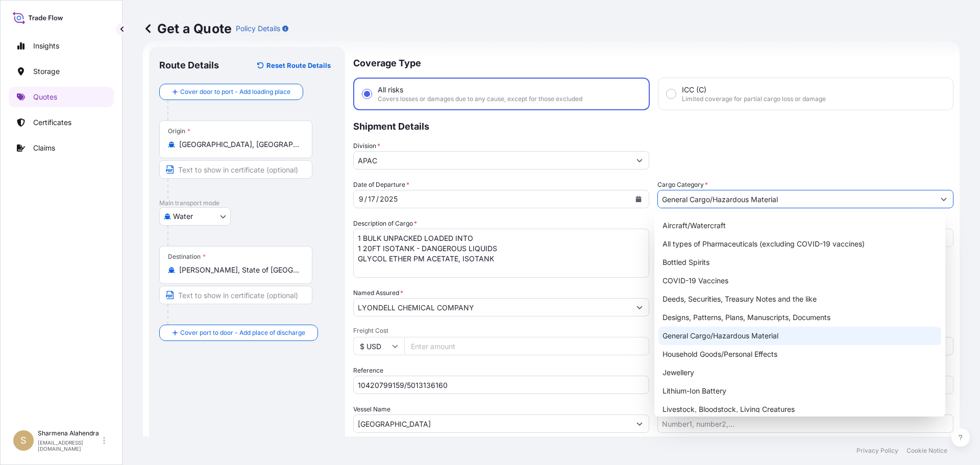
click at [690, 332] on div "General Cargo/Hazardous Material" at bounding box center [799, 336] width 283 height 18
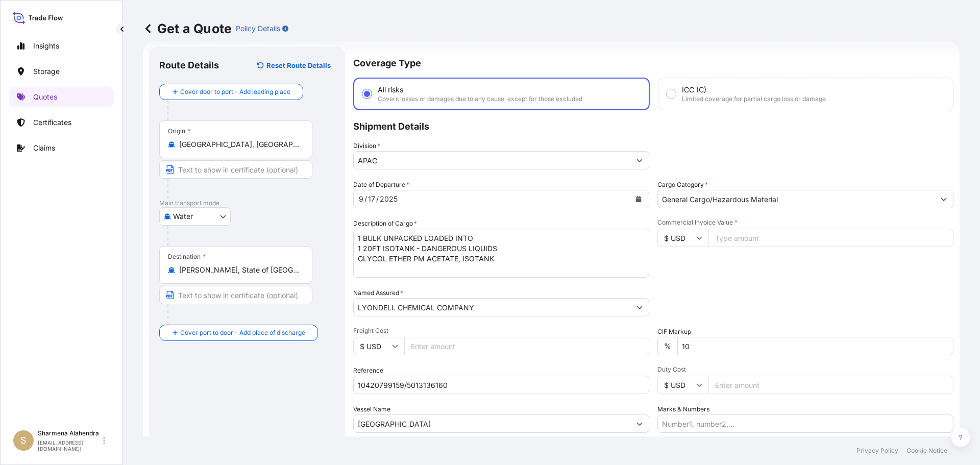
click at [747, 241] on input "Commercial Invoice Value *" at bounding box center [830, 238] width 245 height 18
paste input "24753.90"
type input "24753.91"
click at [768, 285] on div "Date of Departure * [DATE] Cargo Category * General Cargo/Hazardous Material De…" at bounding box center [653, 306] width 600 height 253
click at [693, 419] on input "Marks & Numbers" at bounding box center [805, 423] width 296 height 18
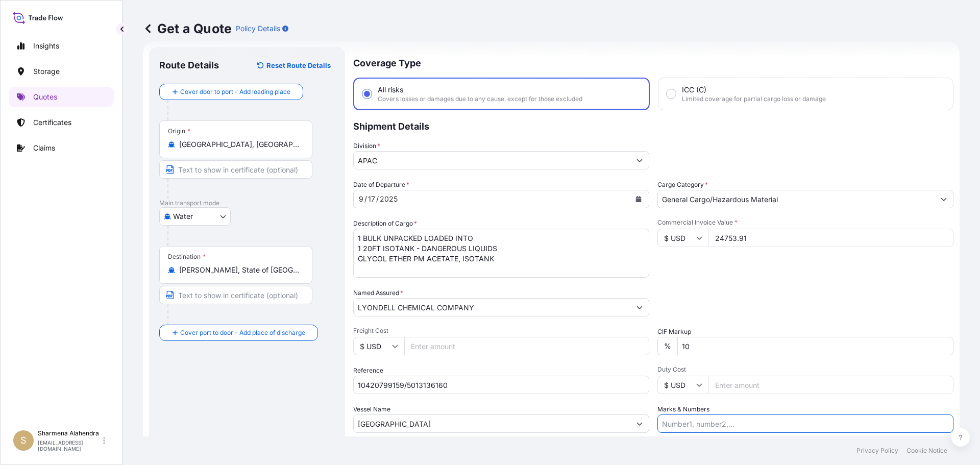
paste input "CUSTOMER PO NUMBER 4900870577"
type input "CUSTOMER PO NUMBER 4900870577"
click at [737, 270] on div "Commercial Invoice Value * $ USD 24753.91" at bounding box center [805, 247] width 296 height 59
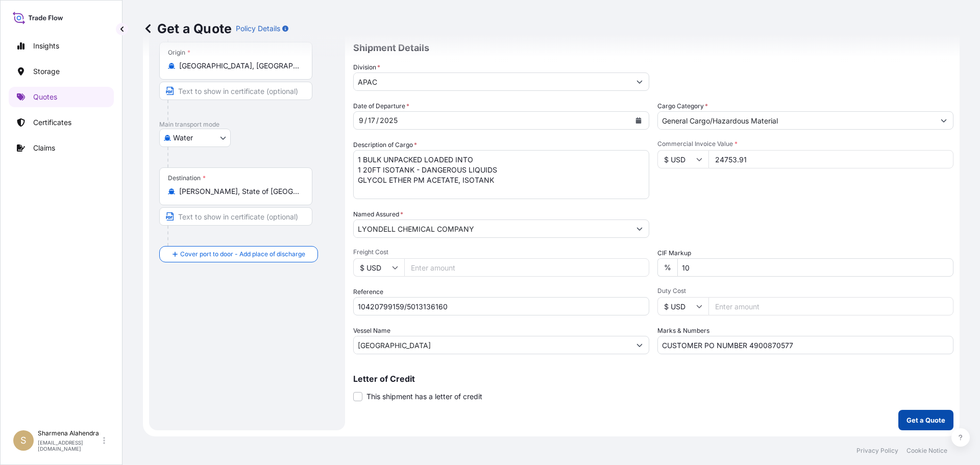
click at [913, 418] on p "Get a Quote" at bounding box center [925, 420] width 39 height 10
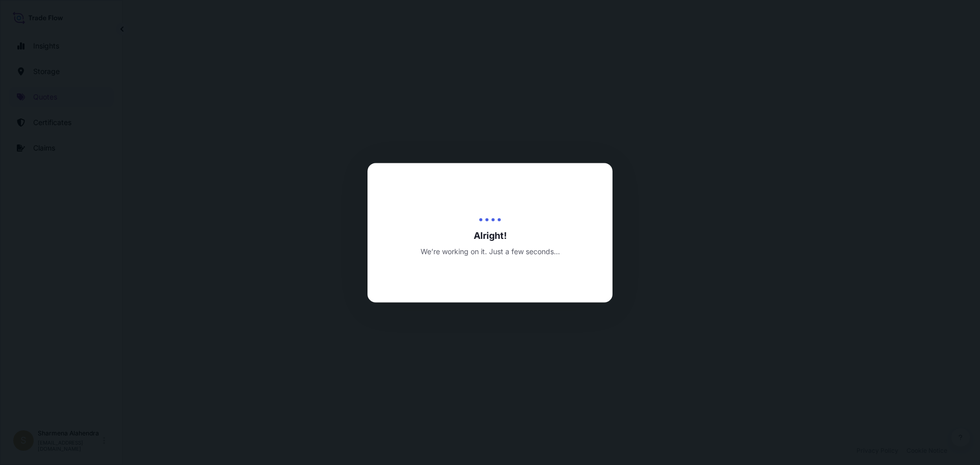
select select "Water"
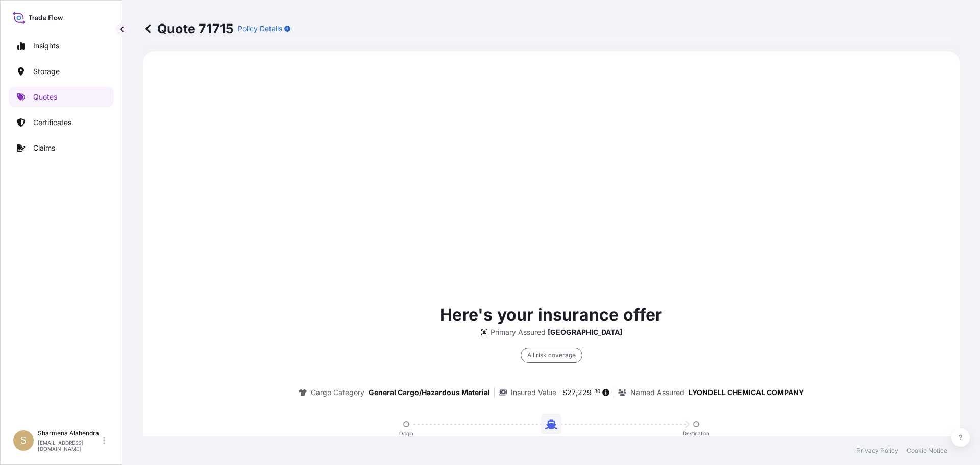
scroll to position [694, 0]
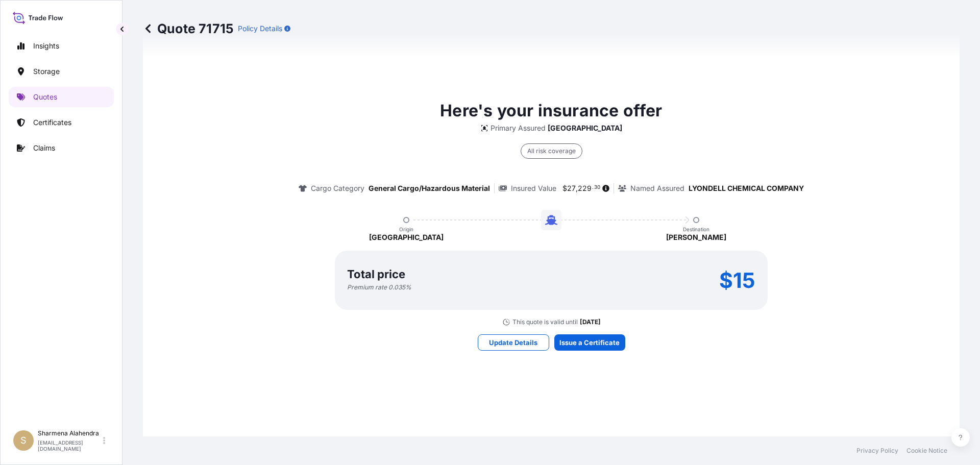
click at [585, 396] on div "Here's your insurance offer Primary Assured Malaysia All risk coverage Cargo Ca…" at bounding box center [551, 224] width 788 height 726
click at [590, 396] on div "Here's your insurance offer Primary Assured Malaysia All risk coverage Cargo Ca…" at bounding box center [551, 224] width 788 height 726
click at [573, 394] on div "Here's your insurance offer Primary Assured Malaysia All risk coverage Cargo Ca…" at bounding box center [551, 224] width 788 height 726
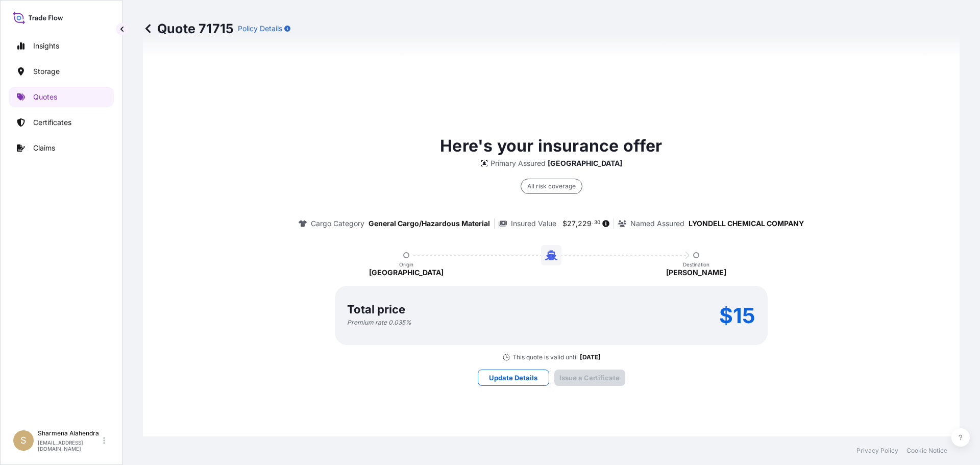
scroll to position [1459, 0]
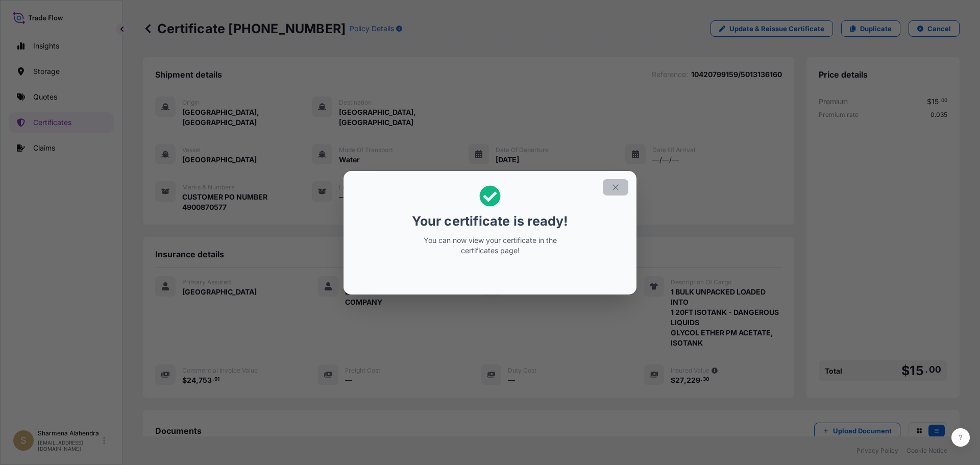
click at [616, 187] on icon "button" at bounding box center [615, 187] width 6 height 6
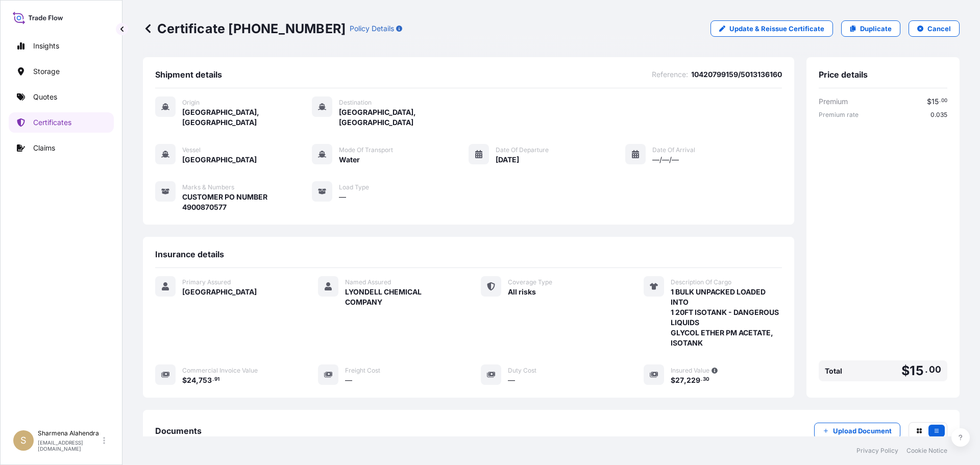
scroll to position [122, 0]
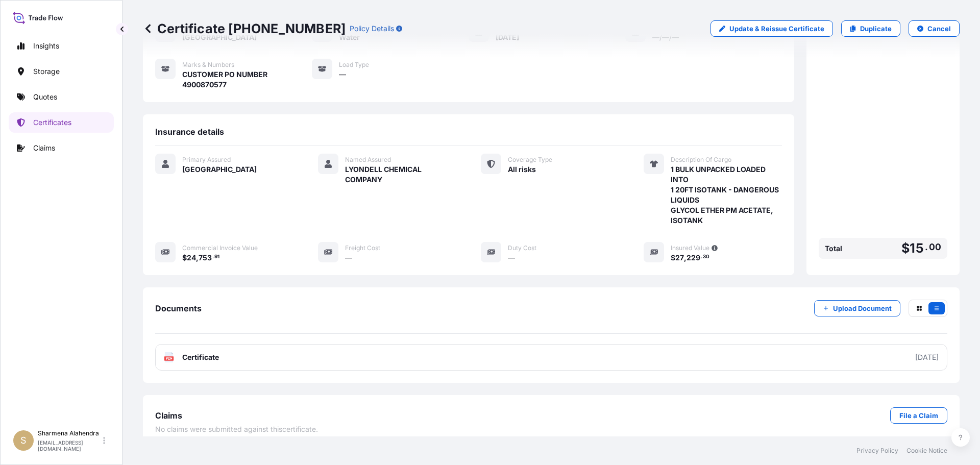
click at [358, 344] on link "PDF Certificate [DATE]" at bounding box center [551, 357] width 792 height 27
